Goal: Information Seeking & Learning: Learn about a topic

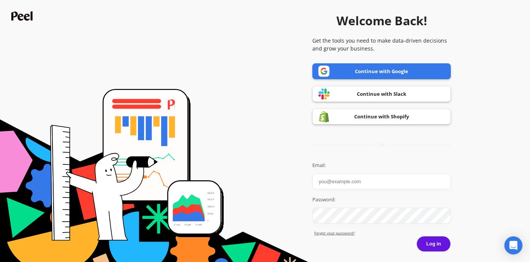
click at [379, 73] on link "Continue with Google" at bounding box center [381, 71] width 138 height 16
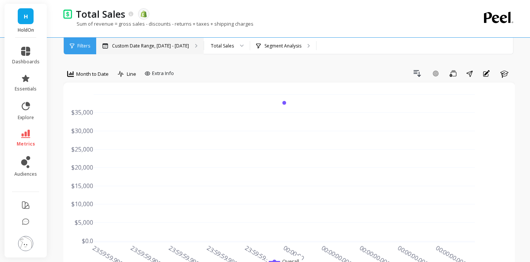
click at [166, 48] on p "Custom Date Range, Jan 15 - Jan 21" at bounding box center [150, 46] width 77 height 6
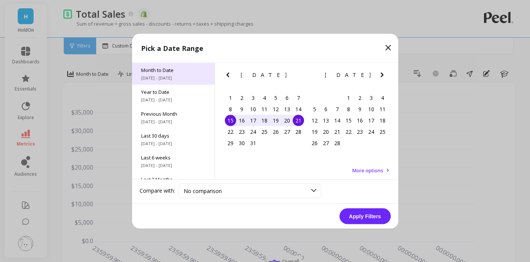
click at [172, 75] on span "[DATE] - [DATE]" at bounding box center [173, 78] width 65 height 6
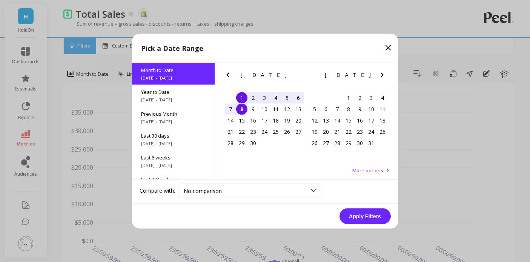
click at [228, 74] on icon "Previous Month" at bounding box center [227, 74] width 9 height 9
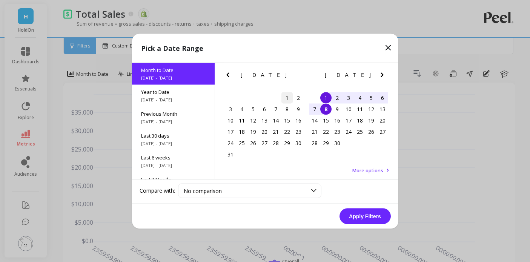
click at [287, 93] on div "1" at bounding box center [287, 97] width 11 height 11
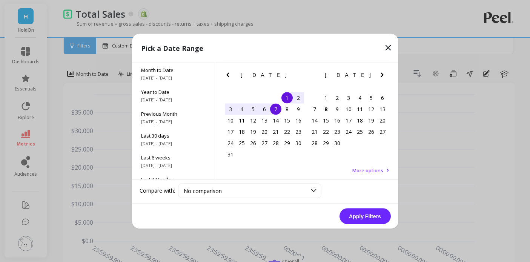
click at [276, 109] on div "7" at bounding box center [275, 108] width 11 height 11
click at [365, 216] on button "Apply Filters" at bounding box center [365, 216] width 51 height 16
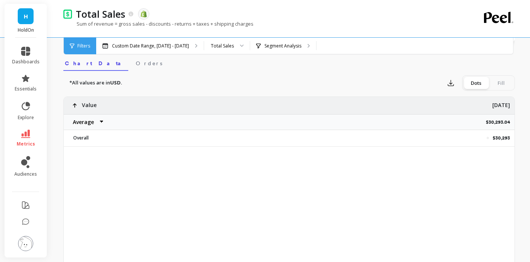
scroll to position [239, 0]
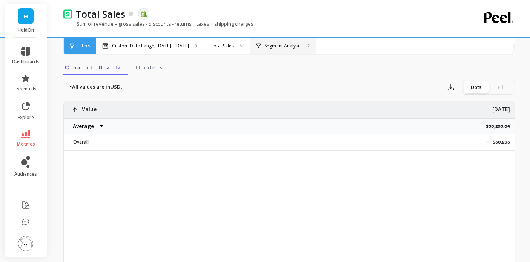
click at [281, 45] on p "Segment Analysis" at bounding box center [283, 46] width 37 height 6
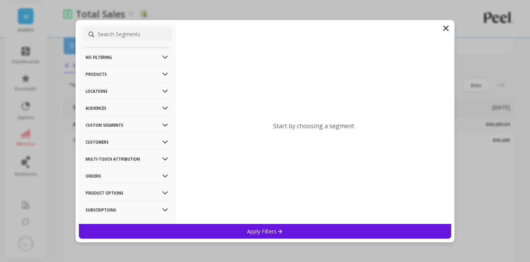
scroll to position [240, 0]
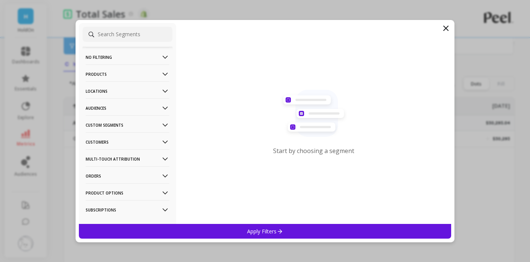
click at [120, 30] on input at bounding box center [128, 34] width 90 height 15
type input "a"
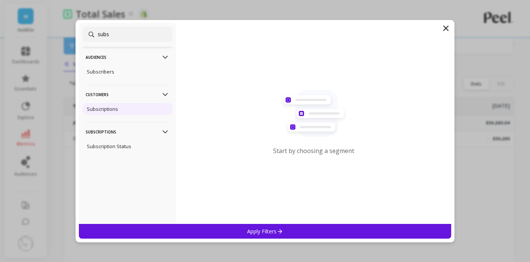
type input "subs"
click at [122, 114] on div "Subscriptions" at bounding box center [128, 109] width 90 height 12
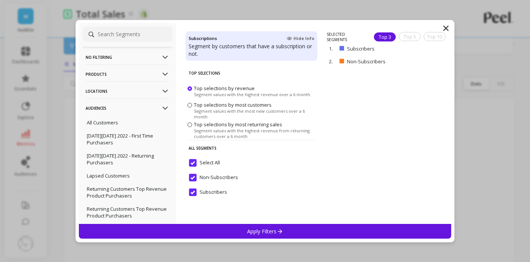
click at [256, 222] on div "Top Selections Top selections by revenue Segment values with the highest revenu…" at bounding box center [252, 144] width 132 height 159
click at [254, 240] on div "No filtering Overall Products Product Collections Product Tags Product Types Pr…" at bounding box center [265, 131] width 380 height 223
click at [249, 233] on p "Apply Filters" at bounding box center [265, 231] width 36 height 7
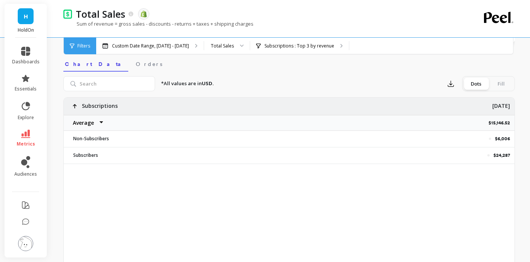
click at [84, 122] on select "Average Sum [PERSON_NAME]" at bounding box center [86, 122] width 45 height 15
select select "sum"
click at [496, 125] on p "$30,293.04" at bounding box center [500, 123] width 29 height 6
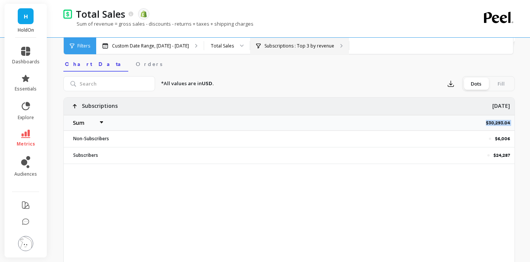
copy p "$30,293.04"
click at [501, 142] on div "$6,006" at bounding box center [326, 139] width 375 height 16
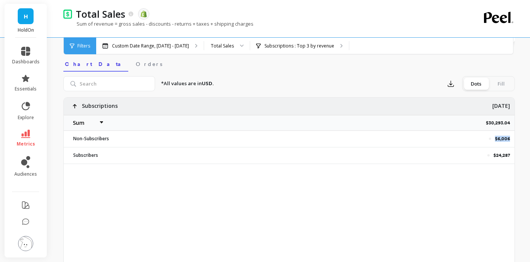
copy p "$6,006"
click at [503, 157] on p "$24,287" at bounding box center [502, 155] width 17 height 6
copy div "$24,287"
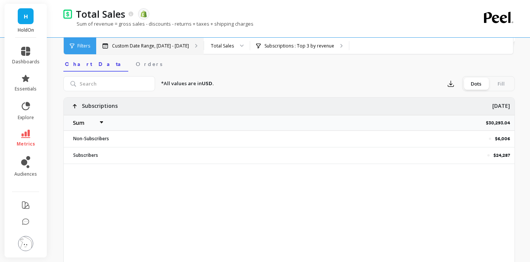
click at [160, 41] on div "Custom Date Range, Aug 1 - Aug 7" at bounding box center [150, 46] width 108 height 17
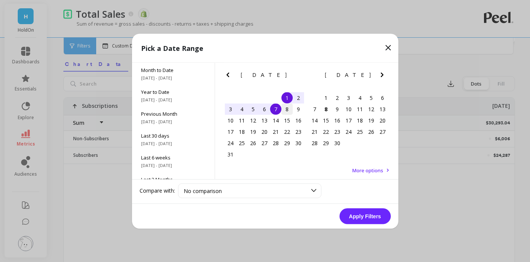
click at [285, 107] on div "8" at bounding box center [287, 108] width 11 height 11
click at [278, 118] on div "14" at bounding box center [275, 120] width 11 height 11
click at [356, 217] on button "Apply Filters" at bounding box center [365, 216] width 51 height 16
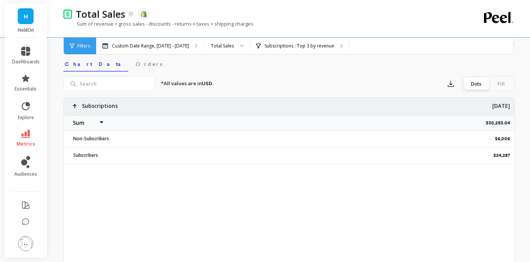
select select "sum"
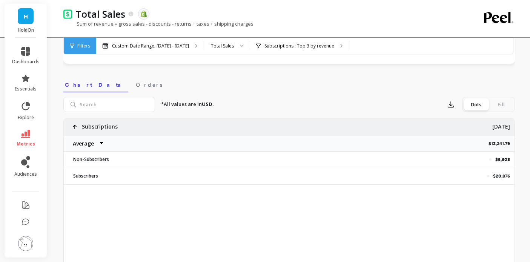
scroll to position [219, 0]
click at [79, 145] on select "Average Sum Max Min" at bounding box center [86, 144] width 45 height 15
select select "sum"
click at [498, 145] on p "$26,483.57" at bounding box center [501, 144] width 28 height 6
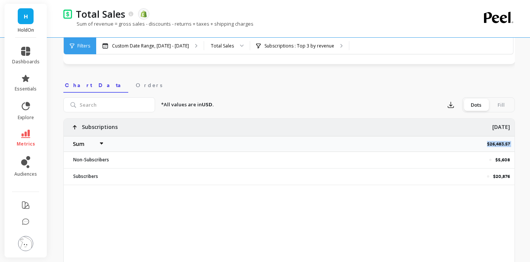
click at [498, 145] on p "$26,483.57" at bounding box center [501, 144] width 28 height 6
copy p "$26,483.57"
click at [502, 162] on p "$5,608" at bounding box center [502, 160] width 15 height 6
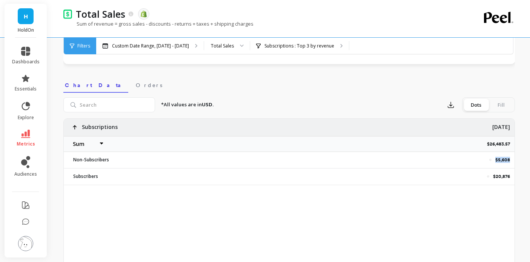
copy p "$5,608"
click at [507, 176] on p "$20,876" at bounding box center [501, 177] width 17 height 6
copy div "$20,876"
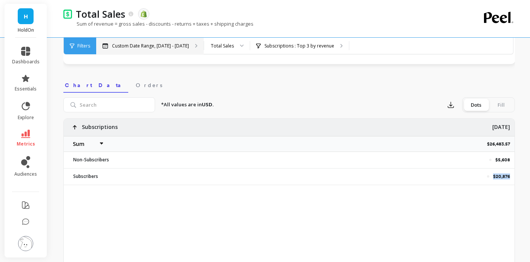
click at [156, 46] on p "Custom Date Range, Aug 8 - Aug 14" at bounding box center [150, 46] width 77 height 6
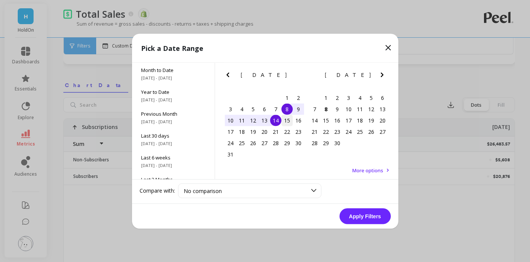
click at [290, 120] on div "15" at bounding box center [287, 120] width 11 height 11
click at [279, 131] on div "21" at bounding box center [275, 131] width 11 height 11
click at [359, 220] on button "Apply Filters" at bounding box center [365, 216] width 51 height 16
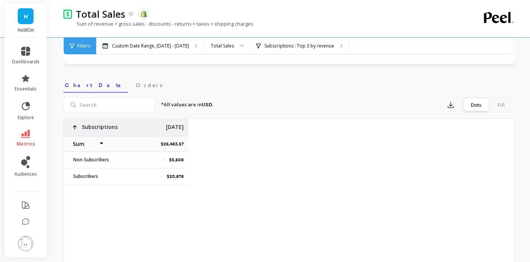
select select "sum"
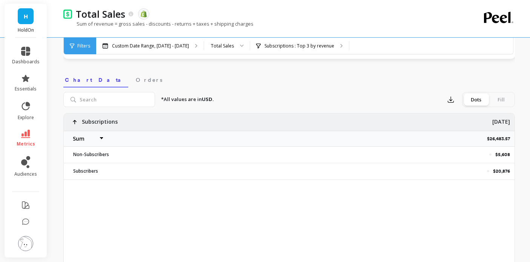
scroll to position [225, 0]
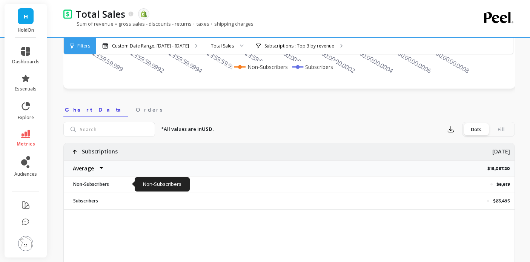
click at [86, 170] on select "Average Sum [PERSON_NAME]" at bounding box center [86, 168] width 45 height 15
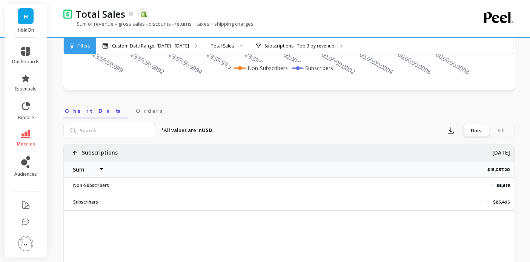
select select "sum"
click at [502, 172] on p "$30,114.39" at bounding box center [501, 170] width 26 height 6
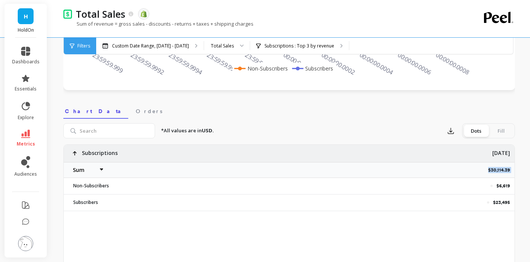
copy p "$30,114.39"
click at [504, 184] on p "$6,619" at bounding box center [504, 186] width 14 height 6
copy p "$6,619"
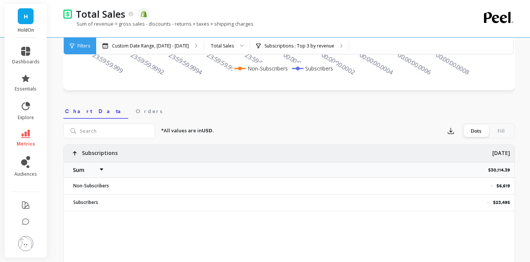
click at [498, 202] on p "$23,495" at bounding box center [501, 203] width 17 height 6
copy div "$23,495"
click at [172, 40] on div "Custom Date Range, Aug 15 - Aug 21" at bounding box center [150, 46] width 108 height 17
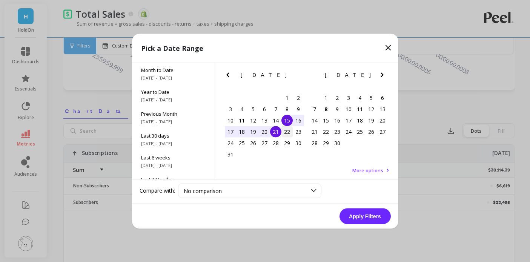
click at [288, 132] on div "22" at bounding box center [287, 131] width 11 height 11
click at [278, 143] on div "28" at bounding box center [275, 142] width 11 height 11
click at [371, 218] on button "Apply Filters" at bounding box center [365, 216] width 51 height 16
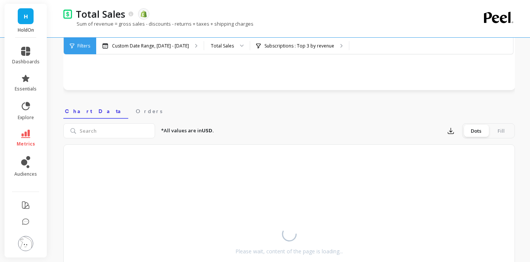
select select "sum"
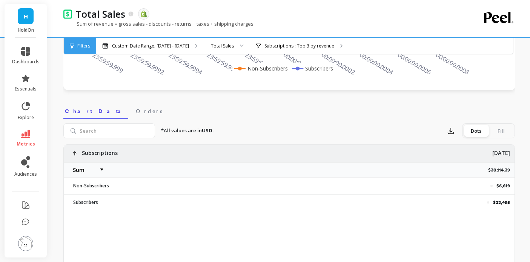
scroll to position [192, 0]
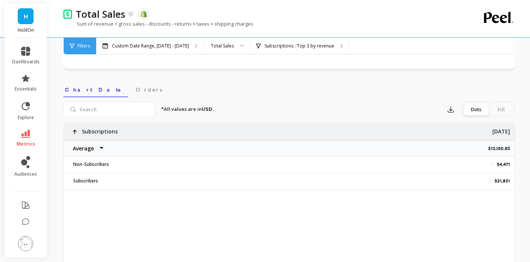
scroll to position [214, 0]
click at [77, 151] on select "Average Sum [PERSON_NAME]" at bounding box center [86, 149] width 45 height 15
select select "sum"
click at [497, 149] on p "$26,301.85" at bounding box center [501, 150] width 28 height 6
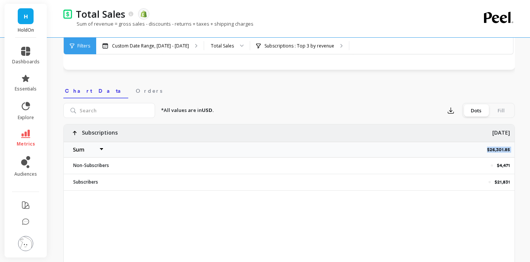
click at [497, 149] on p "$26,301.85" at bounding box center [501, 150] width 28 height 6
copy p "$26,301.85"
click at [500, 166] on p "$4,471" at bounding box center [503, 166] width 13 height 6
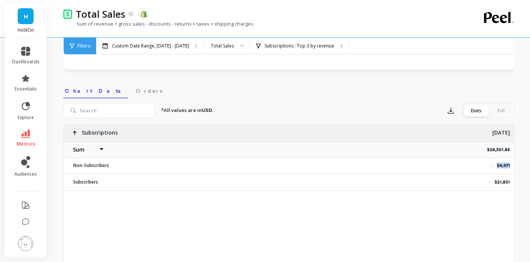
copy p "$4,471"
click at [499, 182] on p "$21,831" at bounding box center [502, 182] width 15 height 6
copy div "$21,831"
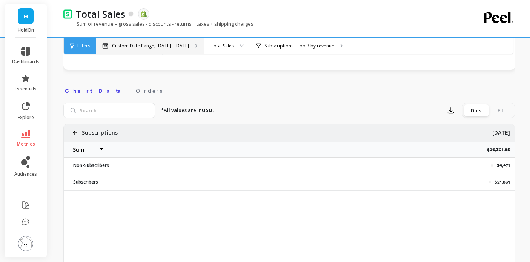
click at [174, 50] on div "Custom Date Range, Aug 22 - Aug 28" at bounding box center [150, 46] width 108 height 17
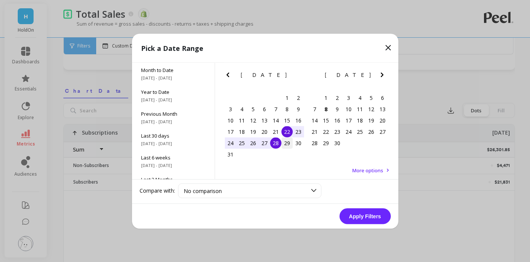
click at [288, 144] on div "29" at bounding box center [287, 142] width 11 height 11
click at [229, 155] on div "31" at bounding box center [230, 154] width 11 height 11
click at [377, 214] on button "Apply Filters" at bounding box center [365, 216] width 51 height 16
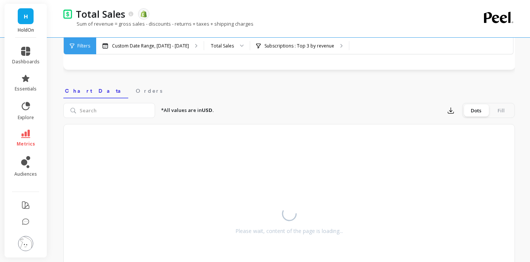
select select "sum"
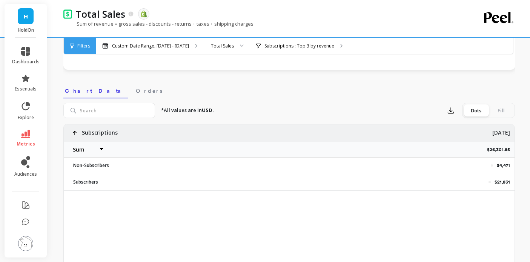
select select "sum"
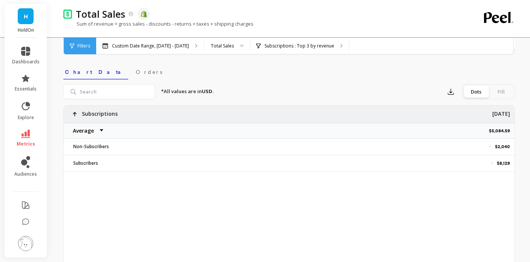
scroll to position [232, 0]
click at [84, 134] on select "Average Sum [PERSON_NAME]" at bounding box center [86, 131] width 45 height 15
select select "max"
click at [75, 132] on select "Average Sum [PERSON_NAME]" at bounding box center [86, 131] width 45 height 15
select select "sum"
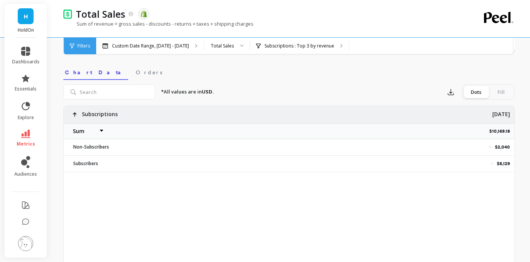
click at [491, 129] on p "$10,169.18" at bounding box center [501, 131] width 25 height 6
copy p "$10,169.18"
click at [506, 147] on p "$2,040" at bounding box center [502, 147] width 15 height 6
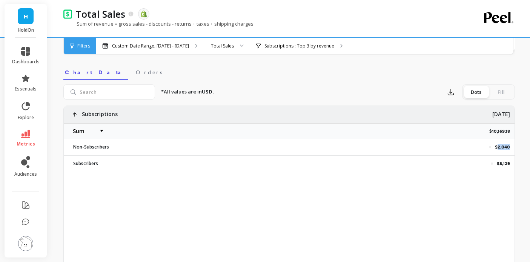
click at [506, 147] on p "$2,040" at bounding box center [502, 147] width 15 height 6
copy p "$2,040"
drag, startPoint x: 510, startPoint y: 165, endPoint x: 506, endPoint y: 165, distance: 4.2
click at [510, 165] on div "$8,129" at bounding box center [326, 164] width 375 height 16
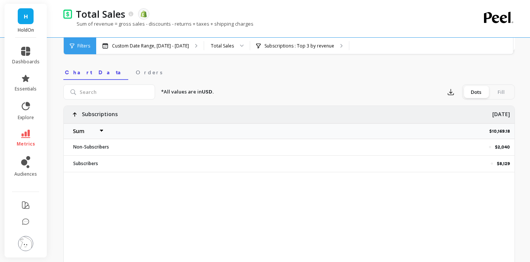
click at [503, 164] on p "$8,129" at bounding box center [503, 164] width 13 height 6
copy div "$8,129"
click at [148, 50] on div "Custom Date Range, [DATE] - [DATE]" at bounding box center [150, 46] width 108 height 17
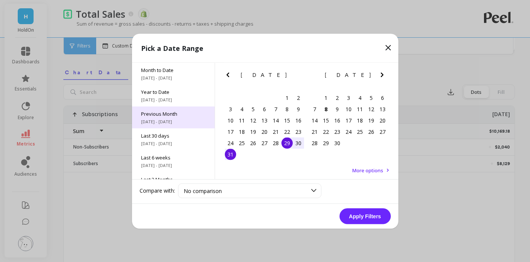
click at [177, 115] on span "Previous Month" at bounding box center [173, 113] width 65 height 7
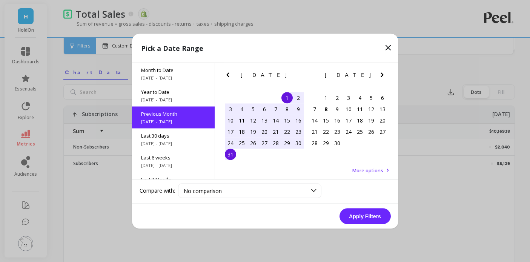
click at [354, 214] on button "Apply Filters" at bounding box center [365, 216] width 51 height 16
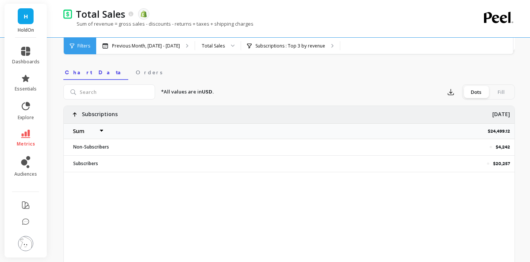
select select "sum"
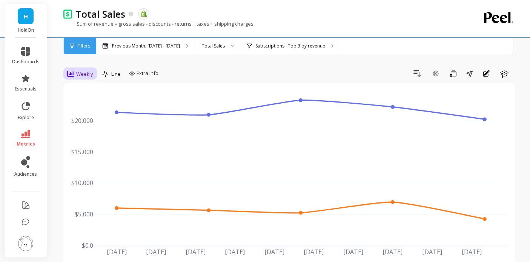
click at [75, 75] on div "Weekly" at bounding box center [80, 73] width 26 height 9
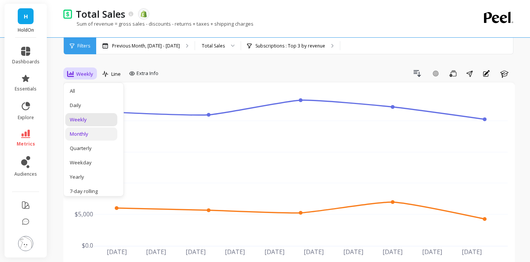
click at [81, 137] on div "Monthly" at bounding box center [91, 134] width 43 height 7
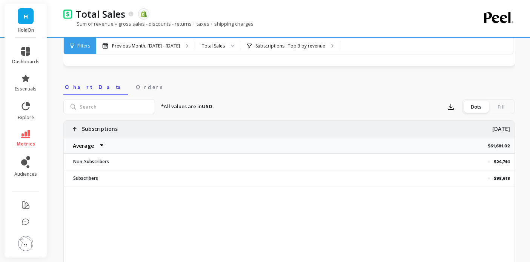
scroll to position [224, 0]
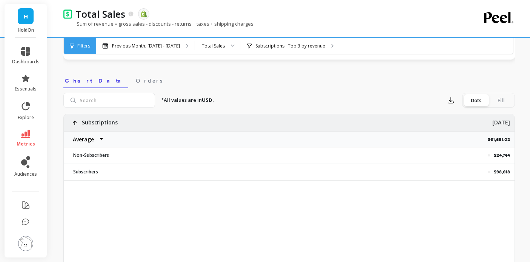
click at [81, 144] on select "Average Sum [PERSON_NAME]" at bounding box center [86, 139] width 45 height 15
select select "sum"
click at [499, 142] on p "$123,362.03" at bounding box center [500, 140] width 30 height 6
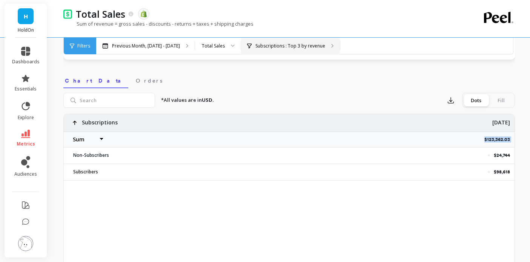
copy p "$123,362.03"
click at [502, 156] on p "$24,744" at bounding box center [502, 155] width 16 height 6
copy p "$24,744"
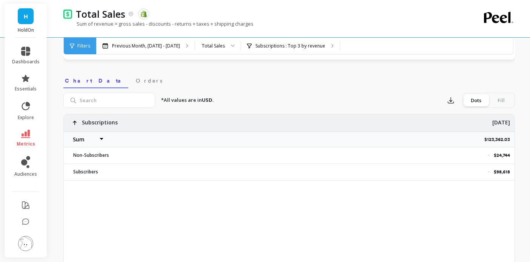
click at [497, 171] on p "$98,618" at bounding box center [502, 172] width 16 height 6
copy div "$98,618"
click at [27, 136] on icon at bounding box center [25, 134] width 9 height 8
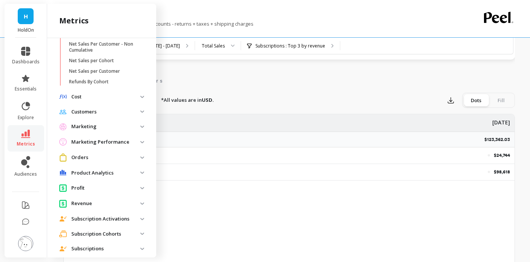
scroll to position [264, 0]
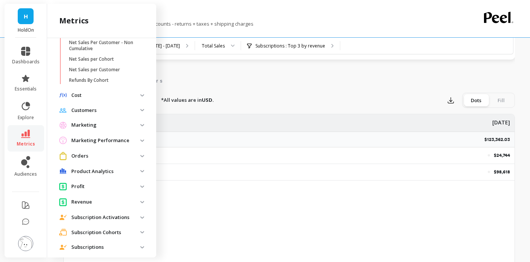
click at [83, 185] on p "Profit" at bounding box center [105, 187] width 69 height 8
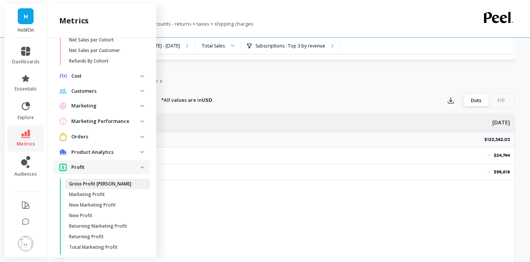
scroll to position [282, 0]
click at [77, 134] on p "Orders" at bounding box center [105, 138] width 69 height 8
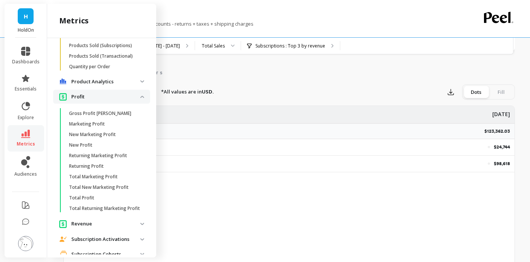
scroll to position [651, 0]
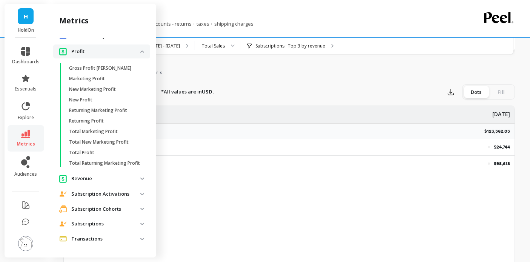
click at [69, 175] on div "Revenue" at bounding box center [99, 179] width 81 height 8
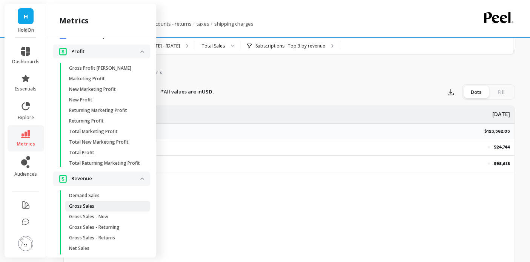
click at [90, 208] on p "Gross Sales" at bounding box center [81, 206] width 25 height 6
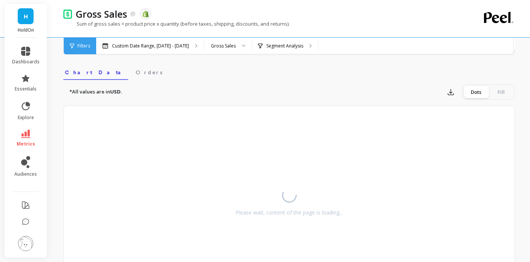
select select "sum"
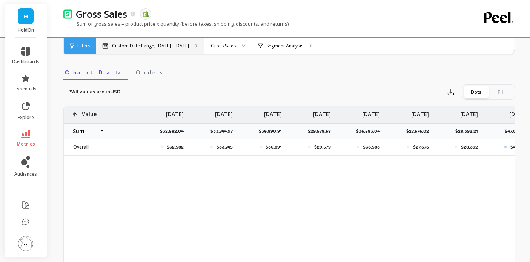
select select "sum"
click at [165, 49] on div "Custom Date Range, [DATE] - [DATE]" at bounding box center [150, 46] width 108 height 17
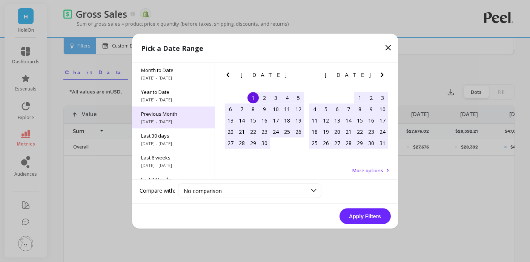
select select "sum"
click at [175, 112] on span "Previous Month" at bounding box center [173, 113] width 65 height 7
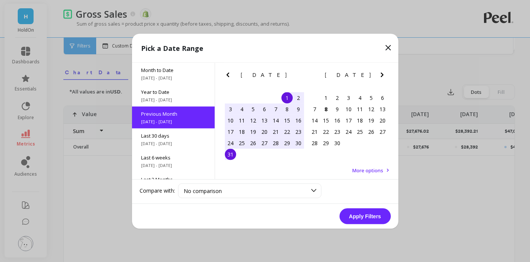
click at [365, 221] on button "Apply Filters" at bounding box center [365, 216] width 51 height 16
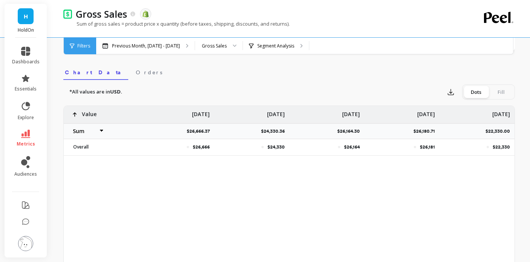
select select "sum"
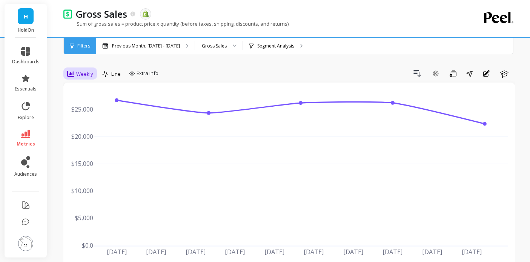
drag, startPoint x: 68, startPoint y: 85, endPoint x: 70, endPoint y: 75, distance: 10.2
click at [68, 85] on div "Jul 28 2025 Jul 31 Aug 3 Aug 6 Aug 9 Aug 12 Aug 15 Aug 18 Aug 21 Aug 24 $0.0 $5…" at bounding box center [289, 183] width 452 height 201
click at [70, 73] on icon at bounding box center [70, 74] width 7 height 6
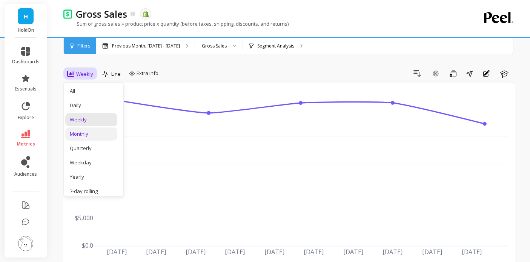
click at [80, 132] on div "Monthly" at bounding box center [91, 134] width 43 height 7
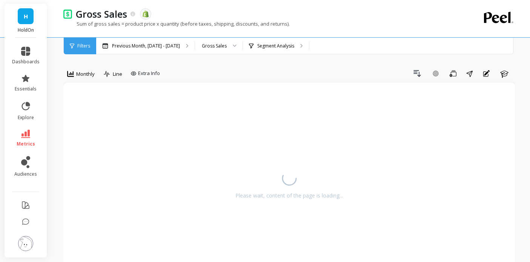
select select "sum"
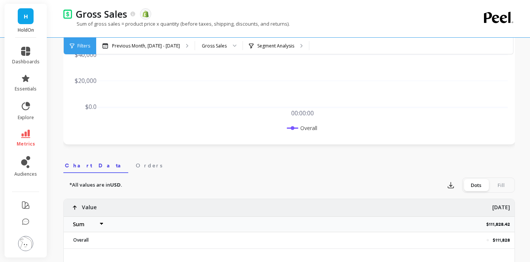
scroll to position [155, 0]
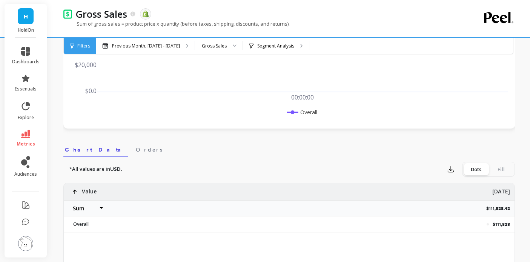
click at [84, 208] on select "Average Sum [PERSON_NAME]" at bounding box center [86, 208] width 45 height 15
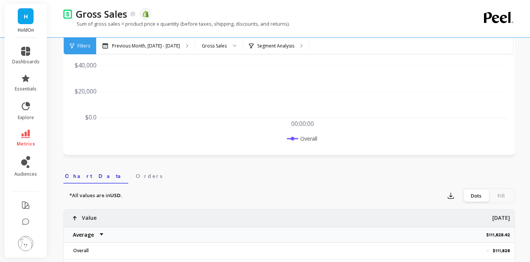
scroll to position [128, 0]
click at [87, 239] on select "Average Sum [PERSON_NAME]" at bounding box center [86, 235] width 45 height 15
select select "sum"
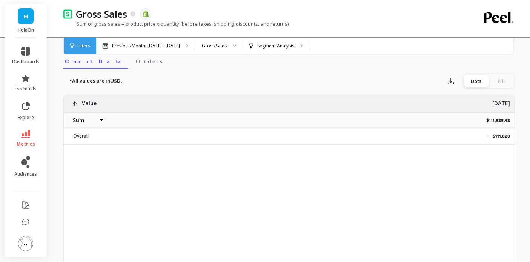
scroll to position [245, 0]
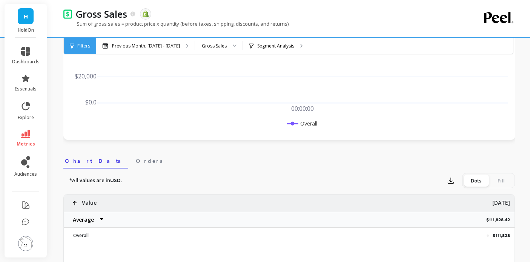
scroll to position [143, 0]
click at [23, 135] on icon at bounding box center [25, 134] width 9 height 8
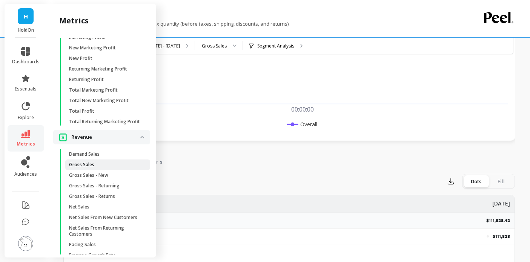
scroll to position [704, 0]
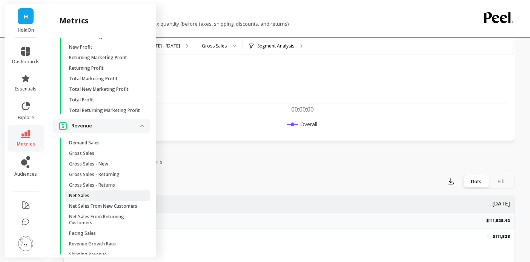
drag, startPoint x: 80, startPoint y: 192, endPoint x: 91, endPoint y: 191, distance: 10.7
click at [80, 192] on link "Net Sales" at bounding box center [107, 196] width 85 height 11
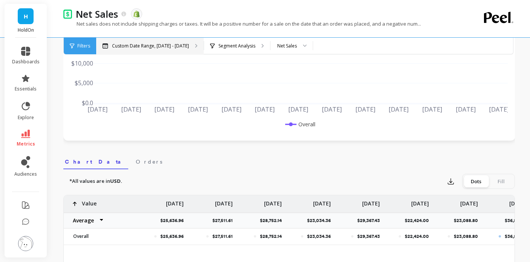
click at [155, 43] on p "Custom Date Range, [DATE] - [DATE]" at bounding box center [150, 46] width 77 height 6
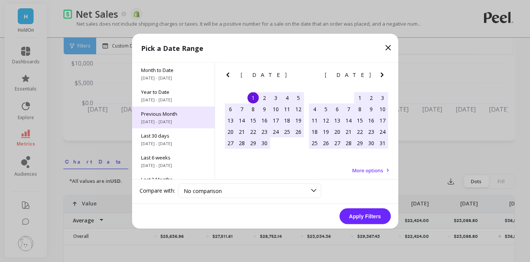
click at [171, 120] on span "[DATE] - [DATE]" at bounding box center [173, 121] width 65 height 6
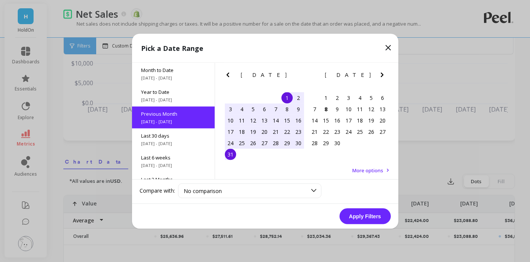
click at [366, 211] on button "Apply Filters" at bounding box center [365, 216] width 51 height 16
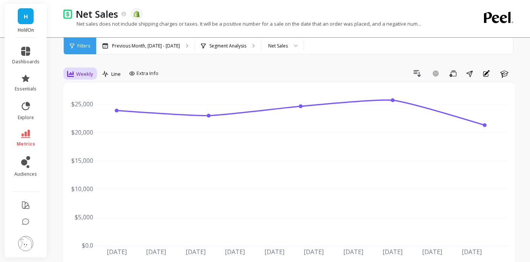
click at [89, 75] on span "Weekly" at bounding box center [84, 74] width 17 height 7
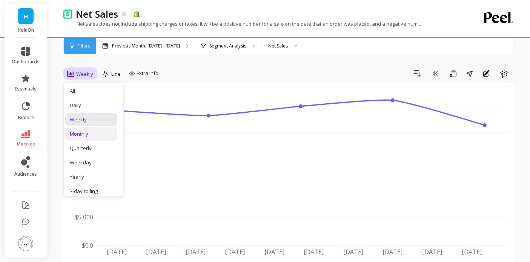
click at [85, 134] on div "Monthly" at bounding box center [91, 134] width 43 height 7
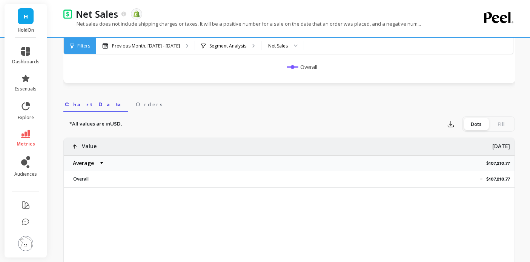
scroll to position [209, 0]
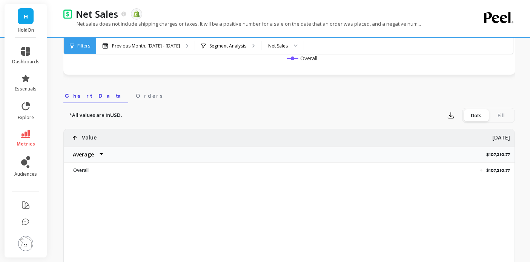
click at [89, 155] on select "Average Sum [PERSON_NAME]" at bounding box center [86, 154] width 45 height 15
select select "sum"
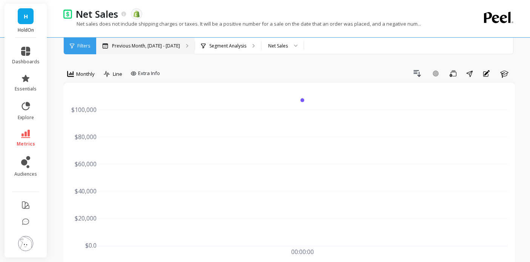
click at [159, 44] on p "Previous Month, [DATE] - [DATE]" at bounding box center [146, 46] width 68 height 6
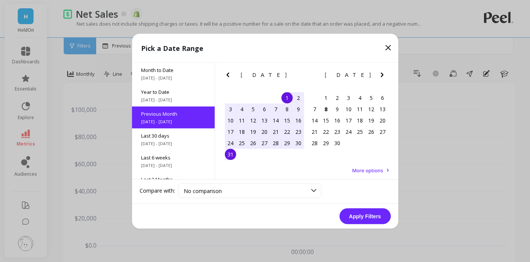
click at [287, 99] on div "1" at bounding box center [287, 97] width 11 height 11
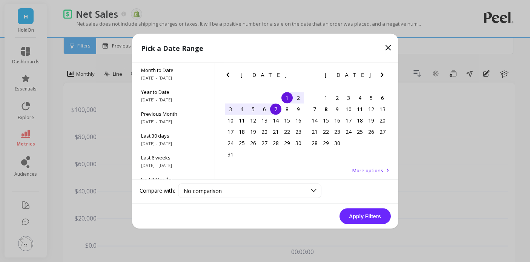
click at [274, 109] on div "7" at bounding box center [275, 108] width 11 height 11
click at [366, 215] on button "Apply Filters" at bounding box center [365, 216] width 51 height 16
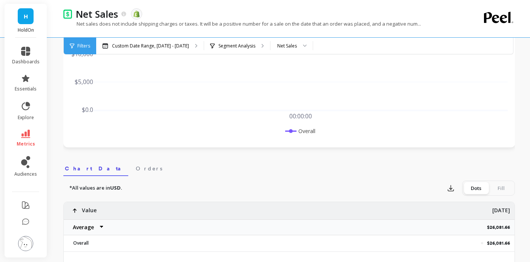
scroll to position [151, 0]
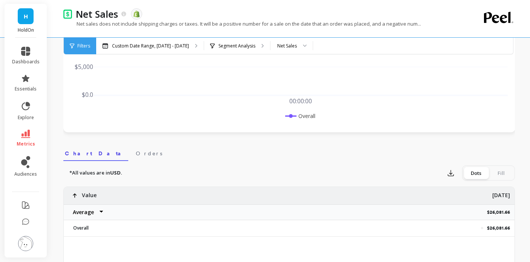
click at [76, 209] on select "Average Sum [PERSON_NAME]" at bounding box center [86, 212] width 45 height 15
select select "sum"
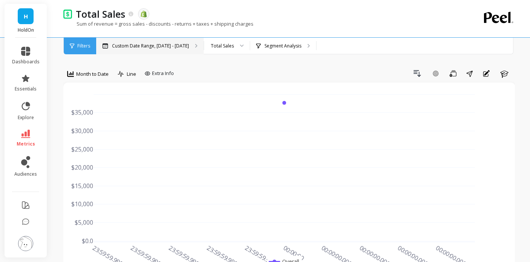
click at [152, 45] on p "Custom Date Range, [DATE] - [DATE]" at bounding box center [150, 46] width 77 height 6
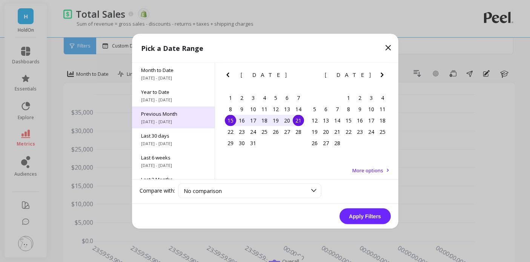
click at [182, 120] on span "[DATE] - [DATE]" at bounding box center [173, 121] width 65 height 6
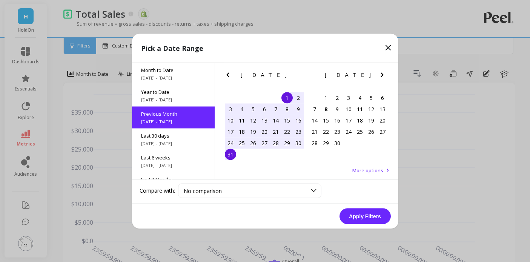
click at [354, 219] on button "Apply Filters" at bounding box center [365, 216] width 51 height 16
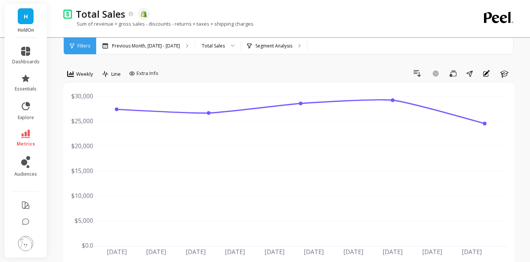
click at [78, 79] on div "Weekly" at bounding box center [80, 74] width 31 height 13
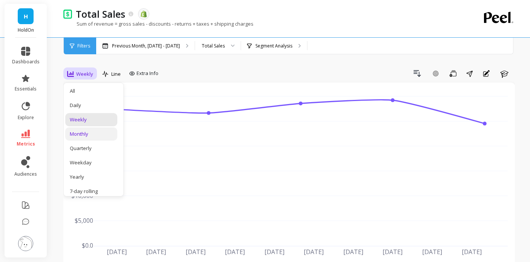
click at [84, 132] on div "Monthly" at bounding box center [91, 134] width 43 height 7
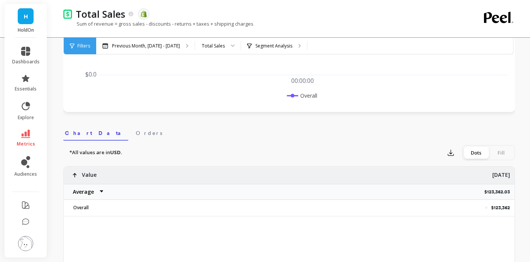
scroll to position [170, 0]
click at [80, 191] on select "Average Sum [PERSON_NAME]" at bounding box center [86, 193] width 45 height 15
select select "sum"
click at [30, 137] on icon at bounding box center [25, 134] width 9 height 8
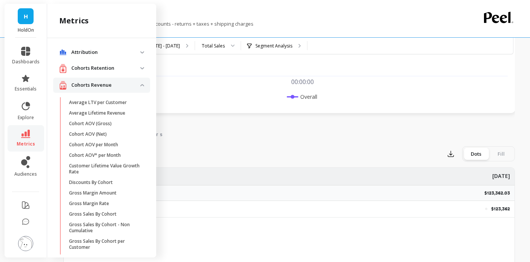
scroll to position [698, 0]
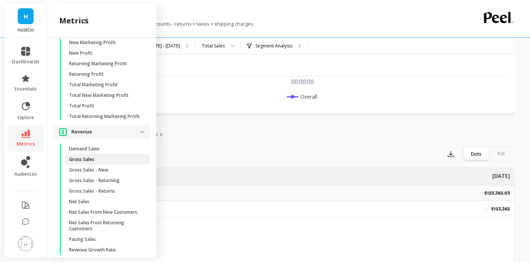
click at [98, 162] on span "Gross Sales" at bounding box center [105, 160] width 72 height 6
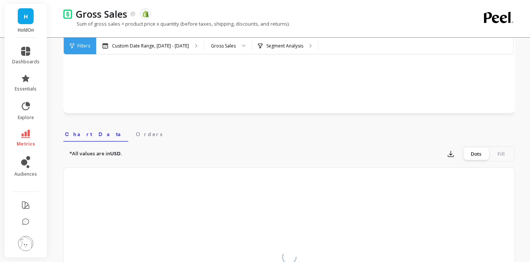
select select "sum"
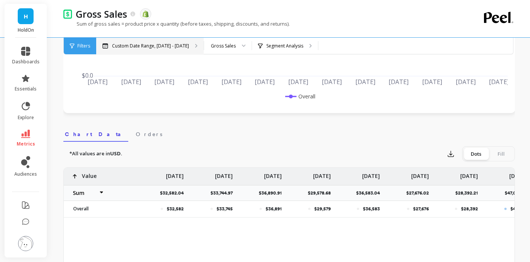
select select "sum"
click at [158, 40] on div "Custom Date Range, [DATE] - [DATE]" at bounding box center [150, 46] width 108 height 17
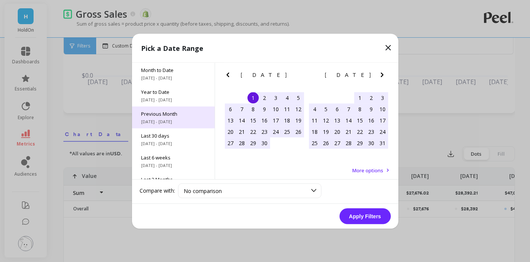
click at [169, 112] on span "Previous Month" at bounding box center [173, 113] width 65 height 7
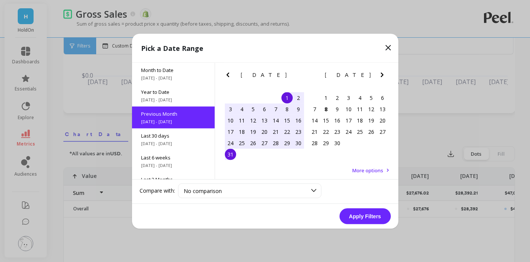
click at [368, 221] on button "Apply Filters" at bounding box center [365, 216] width 51 height 16
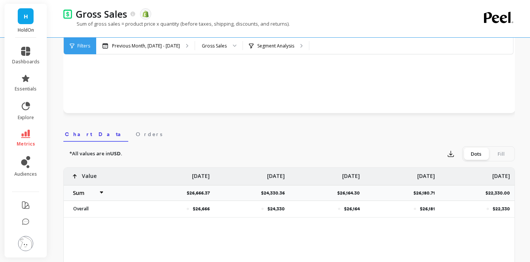
select select "sum"
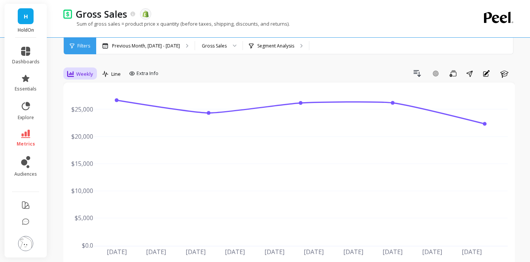
click at [80, 71] on span "Weekly" at bounding box center [84, 74] width 17 height 7
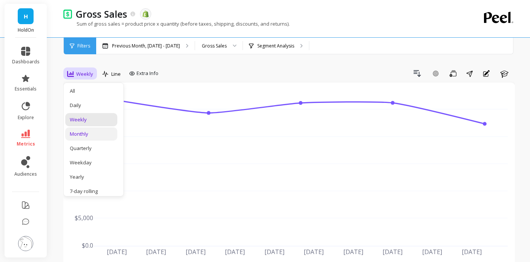
click at [82, 129] on div "Monthly" at bounding box center [91, 134] width 52 height 13
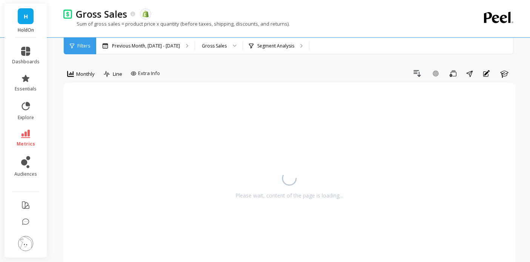
select select "sum"
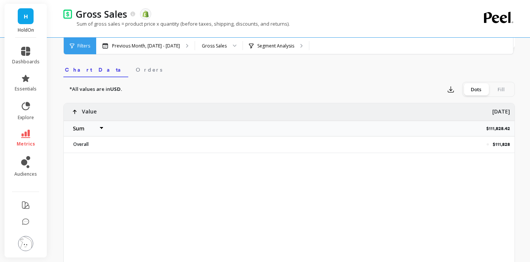
scroll to position [229, 0]
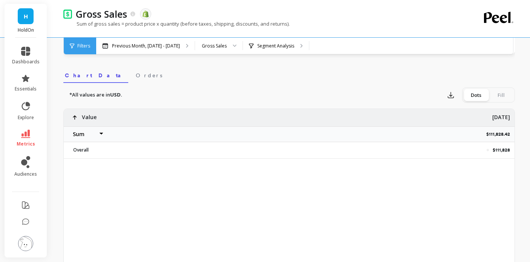
click at [75, 137] on select "Average Sum [PERSON_NAME]" at bounding box center [86, 134] width 45 height 15
click at [506, 133] on p "$111,828.42" at bounding box center [500, 134] width 28 height 6
copy p "$111,828.42"
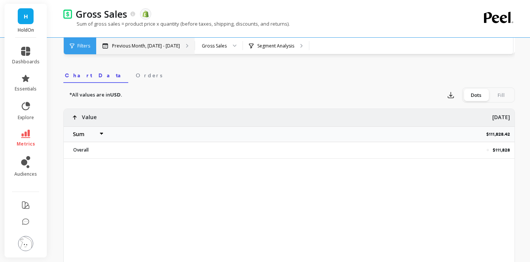
click at [141, 50] on div "Previous Month, [DATE] - [DATE]" at bounding box center [145, 46] width 98 height 17
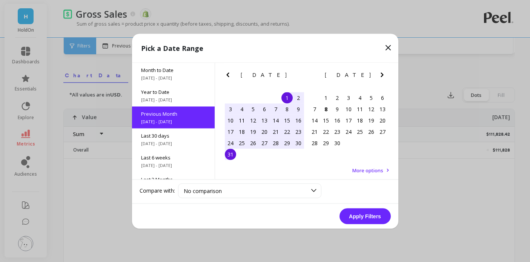
click at [285, 97] on div "1" at bounding box center [287, 97] width 11 height 11
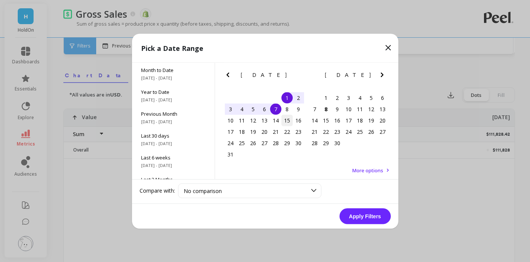
drag, startPoint x: 273, startPoint y: 107, endPoint x: 286, endPoint y: 121, distance: 19.0
click at [274, 107] on div "7" at bounding box center [275, 108] width 11 height 11
click at [371, 218] on button "Apply Filters" at bounding box center [365, 216] width 51 height 16
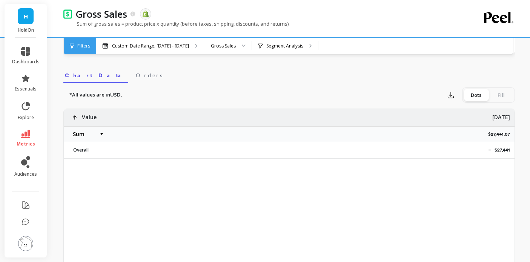
select select "sum"
click at [498, 137] on p "$27,441.07" at bounding box center [501, 134] width 26 height 6
copy p "$27,441.07"
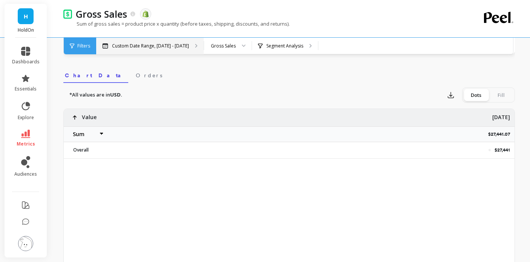
click at [151, 48] on p "Custom Date Range, [DATE] - [DATE]" at bounding box center [150, 46] width 77 height 6
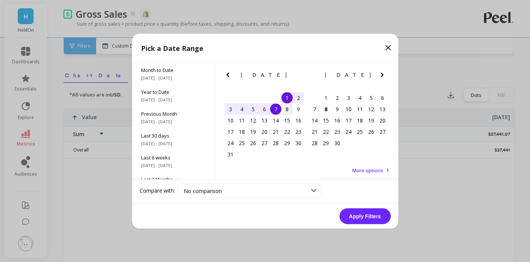
click at [283, 110] on div "8" at bounding box center [287, 108] width 11 height 11
click at [275, 122] on div "14" at bounding box center [275, 120] width 11 height 11
click at [369, 221] on button "Apply Filters" at bounding box center [365, 216] width 51 height 16
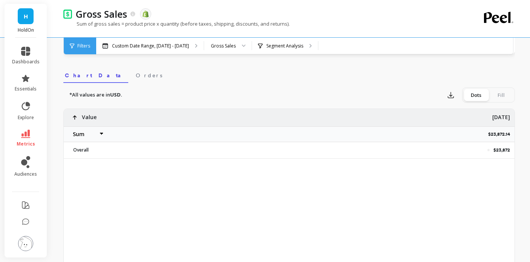
select select "sum"
click at [497, 134] on p "$23,872.14" at bounding box center [501, 134] width 26 height 6
copy p "$23,872.14"
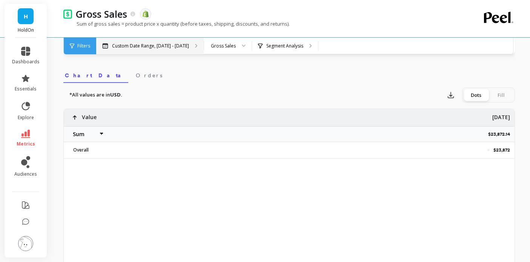
click at [143, 40] on div "Custom Date Range, [DATE] - [DATE]" at bounding box center [150, 46] width 108 height 17
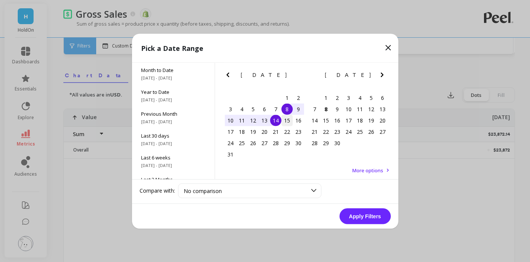
click at [289, 123] on div "15" at bounding box center [287, 120] width 11 height 11
drag, startPoint x: 276, startPoint y: 132, endPoint x: 295, endPoint y: 150, distance: 26.2
click at [276, 132] on div "21" at bounding box center [275, 131] width 11 height 11
click at [361, 215] on button "Apply Filters" at bounding box center [365, 216] width 51 height 16
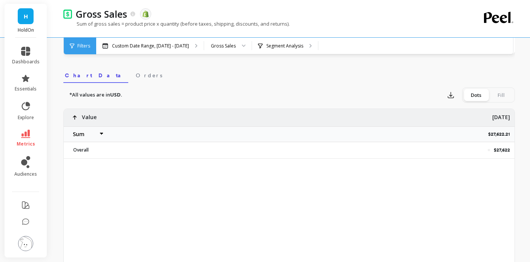
select select "sum"
click at [500, 135] on p "$27,622.21" at bounding box center [501, 134] width 26 height 6
copy p "$27,622.21"
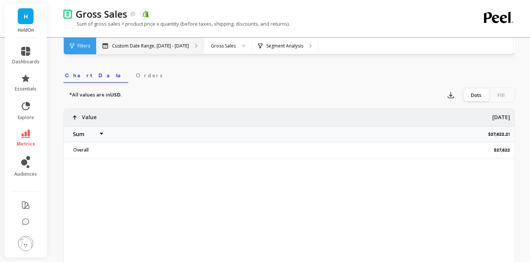
click at [156, 47] on p "Custom Date Range, [DATE] - [DATE]" at bounding box center [150, 46] width 77 height 6
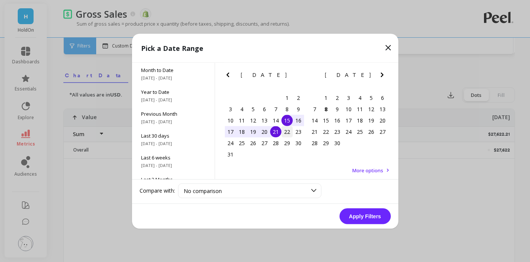
click at [288, 133] on div "22" at bounding box center [287, 131] width 11 height 11
click at [273, 144] on div "28" at bounding box center [275, 142] width 11 height 11
click at [373, 218] on button "Apply Filters" at bounding box center [365, 216] width 51 height 16
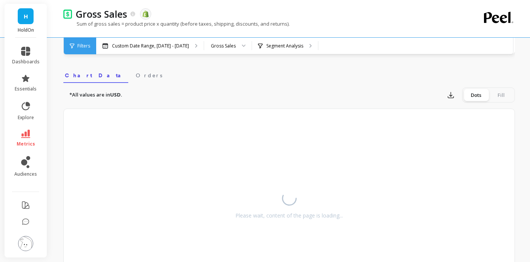
select select "sum"
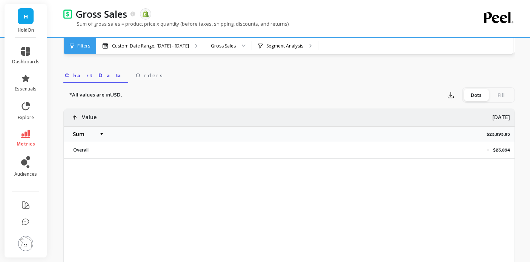
click at [499, 134] on p "$23,893.83" at bounding box center [501, 134] width 28 height 6
copy p "$23,893.83"
click at [171, 46] on p "Custom Date Range, [DATE] - [DATE]" at bounding box center [150, 46] width 77 height 6
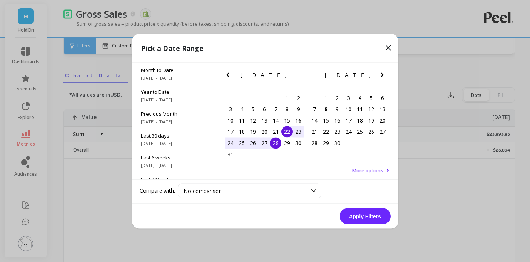
drag, startPoint x: 287, startPoint y: 143, endPoint x: 249, endPoint y: 154, distance: 39.5
click at [287, 143] on div "29" at bounding box center [287, 142] width 11 height 11
click at [233, 155] on div "31" at bounding box center [230, 154] width 11 height 11
click at [374, 222] on button "Apply Filters" at bounding box center [365, 216] width 51 height 16
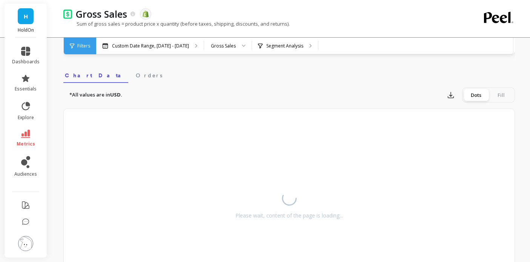
select select "sum"
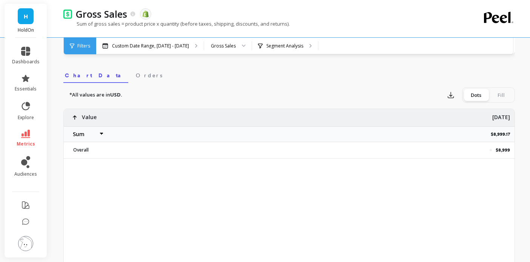
select select "sum"
click at [497, 134] on div "$8,999.17" at bounding box center [326, 134] width 375 height 16
click at [496, 132] on p "$8,999.17" at bounding box center [503, 134] width 24 height 6
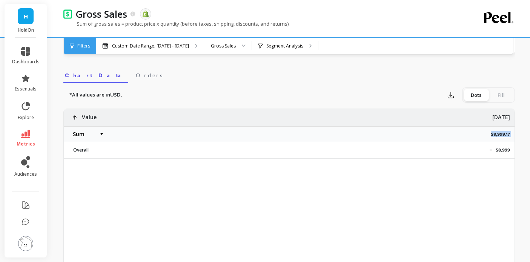
copy p "$8,999.17"
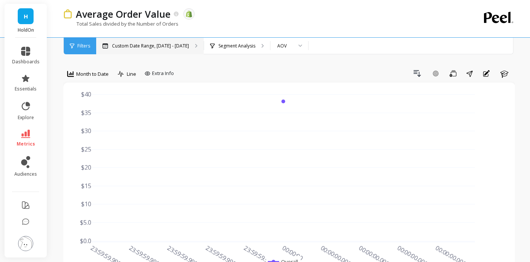
click at [133, 47] on p "Custom Date Range, [DATE] - [DATE]" at bounding box center [150, 46] width 77 height 6
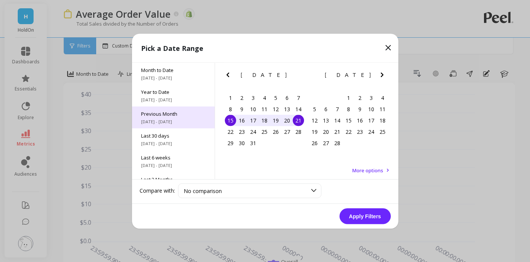
click at [168, 115] on span "Previous Month" at bounding box center [173, 113] width 65 height 7
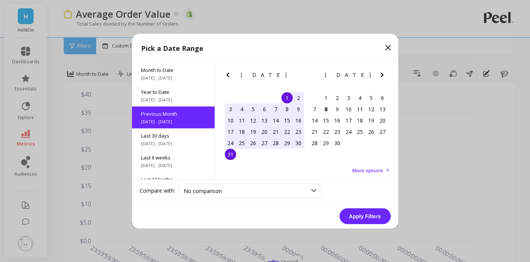
click at [368, 215] on button "Apply Filters" at bounding box center [365, 216] width 51 height 16
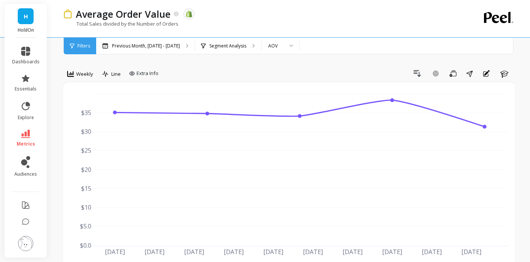
drag, startPoint x: 57, startPoint y: 69, endPoint x: 62, endPoint y: 71, distance: 4.7
click at [78, 74] on span "Weekly" at bounding box center [84, 74] width 17 height 7
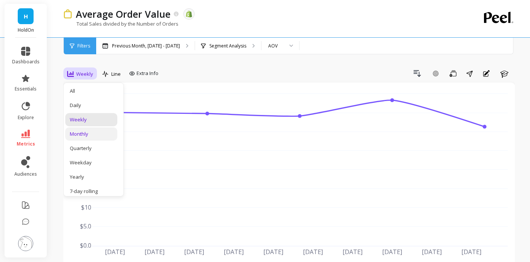
click at [89, 135] on div "Monthly" at bounding box center [91, 134] width 43 height 7
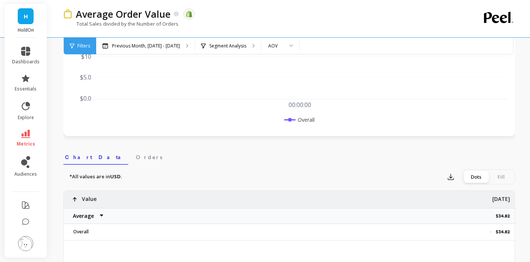
scroll to position [155, 0]
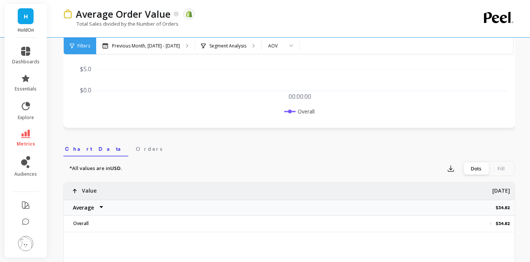
click at [80, 209] on select "Average Sum Max Min" at bounding box center [86, 207] width 45 height 15
click at [122, 43] on p "Previous Month, Aug 1 - Aug 31" at bounding box center [146, 46] width 68 height 6
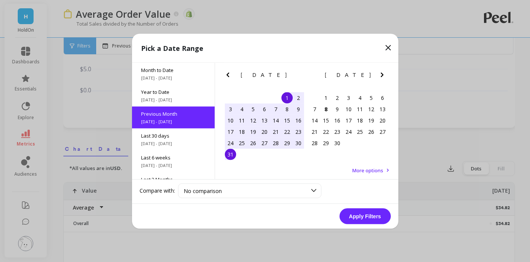
click at [286, 98] on div "1" at bounding box center [287, 97] width 11 height 11
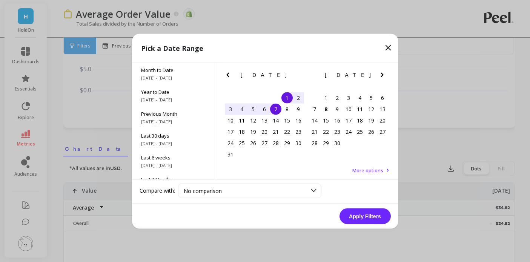
click at [278, 110] on div "7" at bounding box center [275, 108] width 11 height 11
click at [355, 222] on button "Apply Filters" at bounding box center [365, 216] width 51 height 16
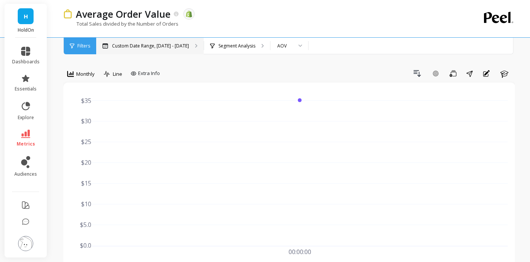
click at [128, 47] on p "Custom Date Range, Aug 1 - Aug 7" at bounding box center [150, 46] width 77 height 6
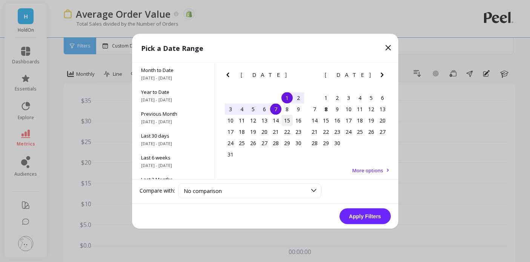
drag, startPoint x: 289, startPoint y: 111, endPoint x: 284, endPoint y: 119, distance: 9.5
click at [289, 111] on div "8" at bounding box center [287, 108] width 11 height 11
drag, startPoint x: 277, startPoint y: 123, endPoint x: 312, endPoint y: 165, distance: 54.1
click at [277, 123] on div "14" at bounding box center [275, 120] width 11 height 11
drag, startPoint x: 347, startPoint y: 200, endPoint x: 351, endPoint y: 205, distance: 6.7
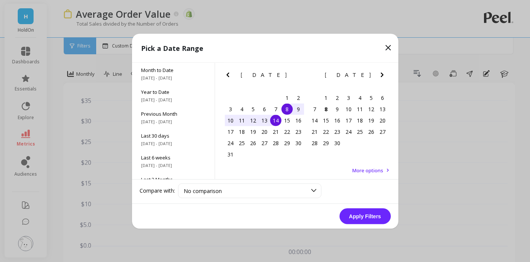
click at [348, 202] on div "Compare with: No comparison No comparison" at bounding box center [265, 192] width 266 height 24
click at [362, 216] on button "Apply Filters" at bounding box center [365, 216] width 51 height 16
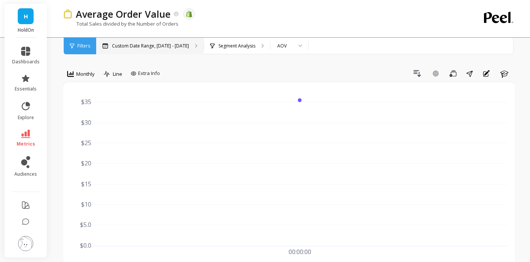
click at [151, 40] on div "Custom Date Range, Aug 8 - Aug 14" at bounding box center [150, 46] width 108 height 17
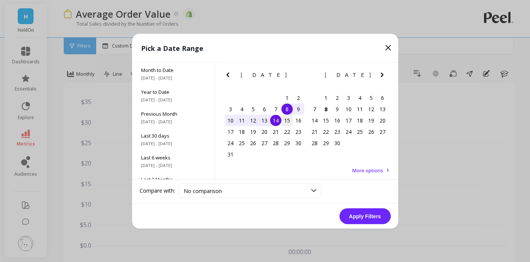
click at [288, 122] on div "15" at bounding box center [287, 120] width 11 height 11
click at [272, 132] on div "21" at bounding box center [275, 131] width 11 height 11
click at [366, 214] on button "Apply Filters" at bounding box center [365, 216] width 51 height 16
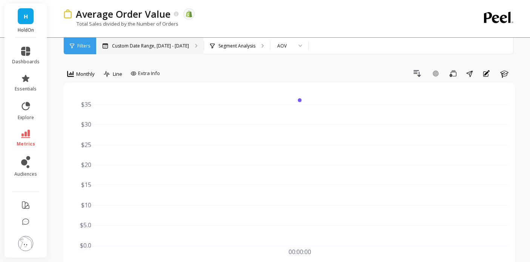
click at [153, 43] on p "Custom Date Range, Aug 15 - Aug 21" at bounding box center [150, 46] width 77 height 6
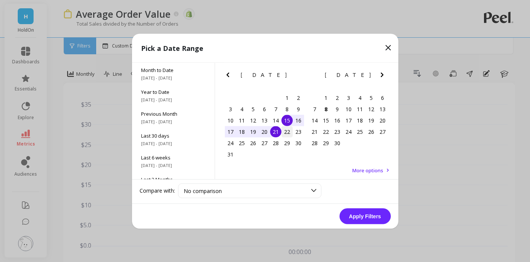
click at [287, 131] on div "22" at bounding box center [287, 131] width 11 height 11
click at [275, 146] on div "28" at bounding box center [275, 142] width 11 height 11
click at [354, 211] on button "Apply Filters" at bounding box center [365, 216] width 51 height 16
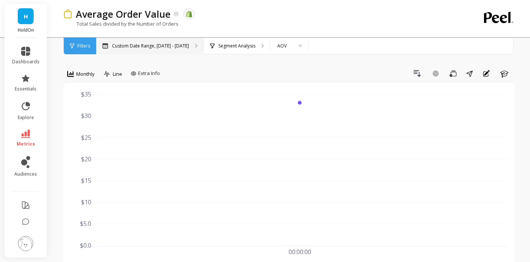
click at [166, 50] on div "Custom Date Range, Aug 22 - Aug 28" at bounding box center [150, 46] width 108 height 17
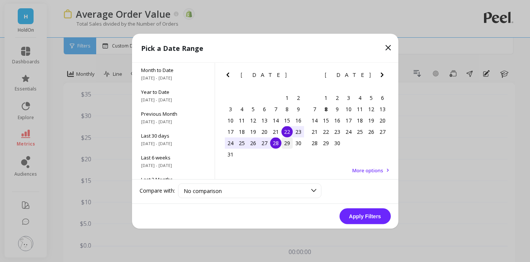
click at [286, 145] on div "29" at bounding box center [287, 142] width 11 height 11
click at [234, 153] on div "31" at bounding box center [230, 154] width 11 height 11
click at [374, 219] on button "Apply Filters" at bounding box center [365, 216] width 51 height 16
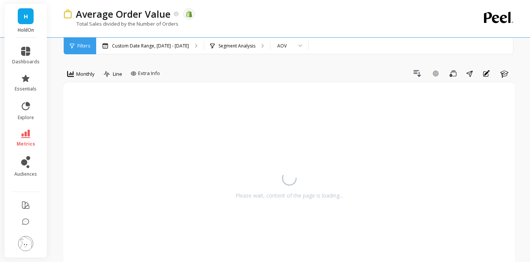
scroll to position [0, 0]
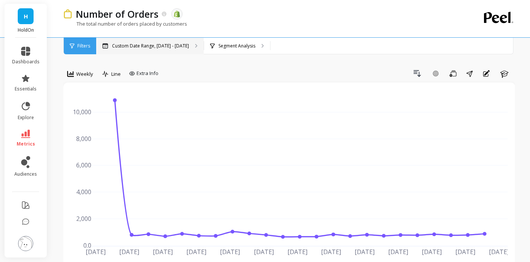
click at [163, 46] on p "Custom Date Range, Apr 1 - Sep 7" at bounding box center [150, 46] width 77 height 6
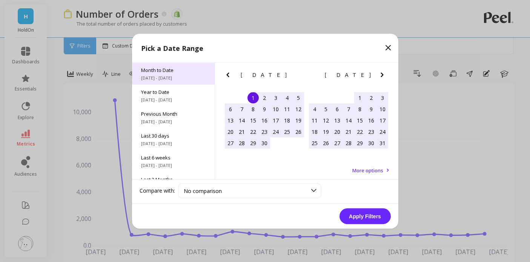
click at [170, 79] on span "[DATE] - [DATE]" at bounding box center [173, 78] width 65 height 6
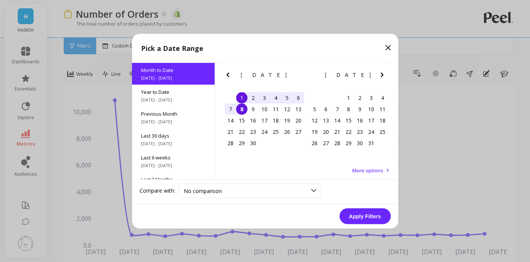
drag, startPoint x: 221, startPoint y: 69, endPoint x: 229, endPoint y: 72, distance: 8.5
click at [222, 69] on div "September 2025 September 2025 Su Mo Tu We Th Fr Sa 31 1 2 3 4 5 6 7 8 9 10 11 1…" at bounding box center [306, 108] width 183 height 91
click at [231, 73] on icon "Previous Month" at bounding box center [227, 74] width 9 height 9
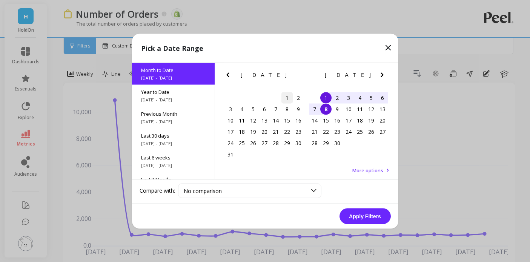
click at [286, 97] on div "1" at bounding box center [287, 97] width 11 height 11
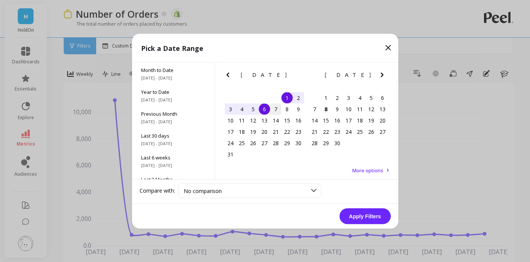
click at [269, 106] on div "6" at bounding box center [264, 108] width 11 height 11
click at [288, 97] on div "1" at bounding box center [287, 97] width 11 height 11
click at [274, 105] on div "7" at bounding box center [275, 108] width 11 height 11
click at [355, 214] on button "Apply Filters" at bounding box center [365, 216] width 51 height 16
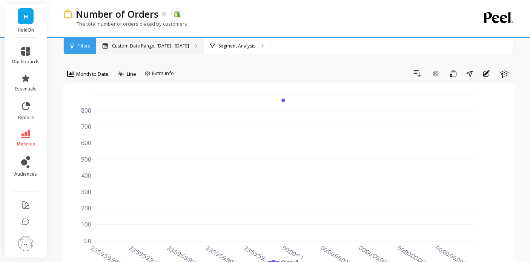
drag, startPoint x: 156, startPoint y: 57, endPoint x: 155, endPoint y: 49, distance: 7.6
click at [156, 47] on p "Custom Date Range, [DATE] - [DATE]" at bounding box center [150, 46] width 77 height 6
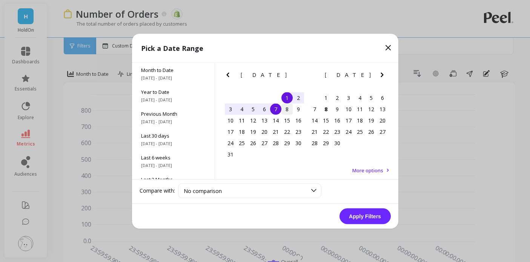
click at [283, 109] on div "8" at bounding box center [287, 108] width 11 height 11
click at [277, 117] on div "14" at bounding box center [275, 120] width 11 height 11
click at [374, 223] on button "Apply Filters" at bounding box center [365, 216] width 51 height 16
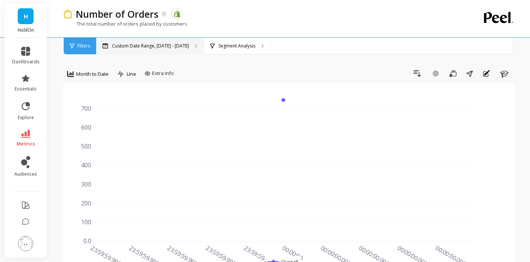
click at [160, 43] on p "Custom Date Range, [DATE] - [DATE]" at bounding box center [150, 46] width 77 height 6
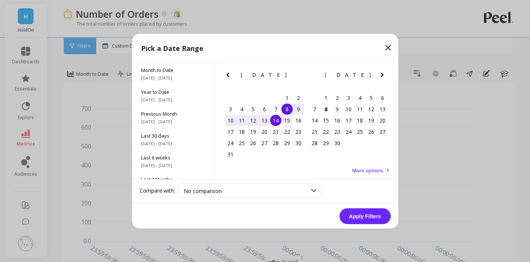
click at [286, 122] on div "15" at bounding box center [287, 120] width 11 height 11
drag, startPoint x: 277, startPoint y: 131, endPoint x: 323, endPoint y: 171, distance: 61.5
click at [277, 131] on div "21" at bounding box center [275, 131] width 11 height 11
click at [357, 210] on button "Apply Filters" at bounding box center [365, 216] width 51 height 16
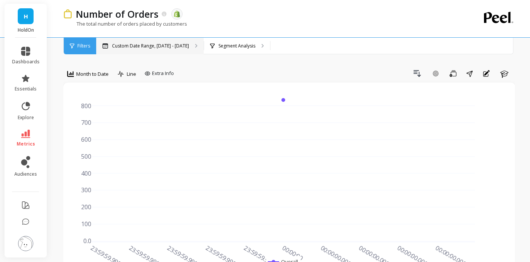
click at [163, 47] on p "Custom Date Range, [DATE] - [DATE]" at bounding box center [150, 46] width 77 height 6
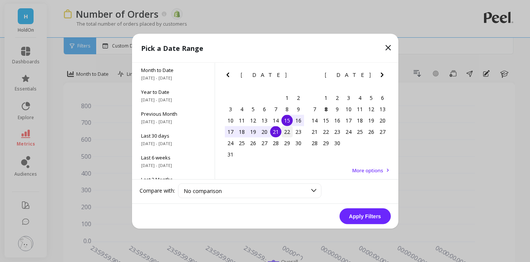
click at [288, 133] on div "22" at bounding box center [287, 131] width 11 height 11
click at [275, 145] on div "28" at bounding box center [275, 142] width 11 height 11
click at [365, 217] on button "Apply Filters" at bounding box center [365, 216] width 51 height 16
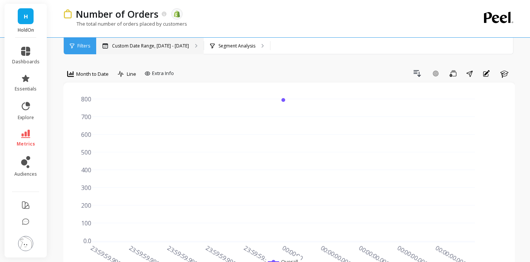
click at [167, 49] on div "Custom Date Range, Aug 22 - Aug 28" at bounding box center [150, 46] width 108 height 17
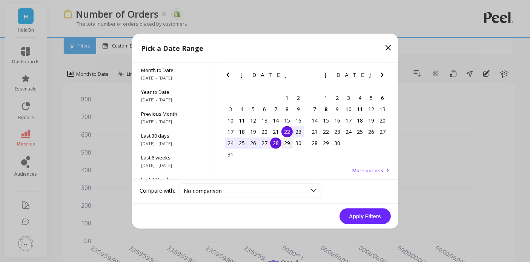
click at [288, 145] on div "29" at bounding box center [287, 142] width 11 height 11
drag, startPoint x: 229, startPoint y: 155, endPoint x: 259, endPoint y: 171, distance: 34.1
click at [229, 155] on div "31" at bounding box center [230, 154] width 11 height 11
click at [382, 219] on button "Apply Filters" at bounding box center [365, 216] width 51 height 16
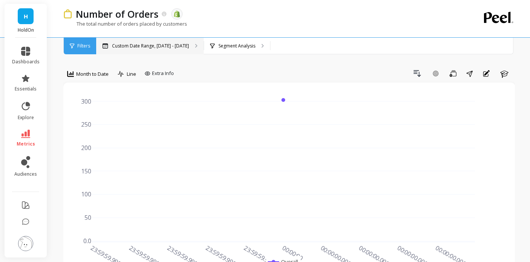
click at [146, 47] on p "Custom Date Range, Aug 29 - Aug 31" at bounding box center [150, 46] width 77 height 6
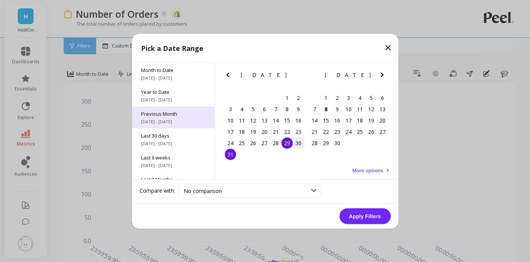
click at [162, 112] on span "Previous Month" at bounding box center [173, 113] width 65 height 7
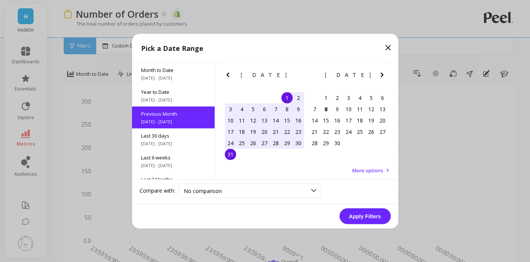
click at [365, 214] on button "Apply Filters" at bounding box center [365, 216] width 51 height 16
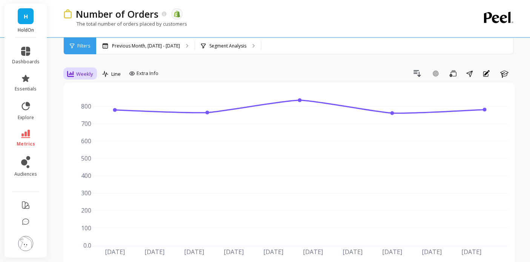
click at [77, 74] on span "Weekly" at bounding box center [84, 74] width 17 height 7
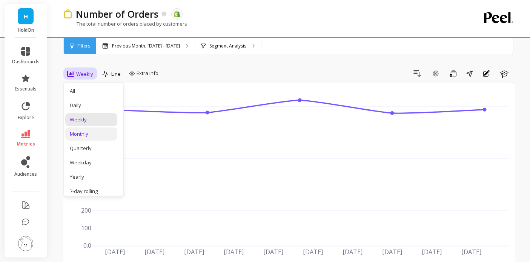
click at [94, 137] on div "Monthly" at bounding box center [91, 134] width 43 height 7
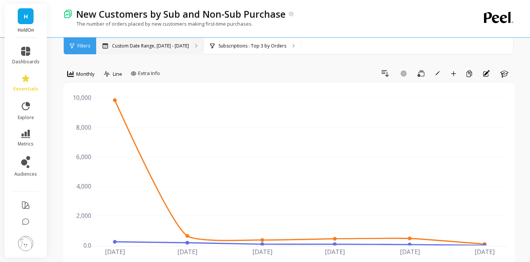
click at [152, 52] on div "Custom Date Range, [DATE] - [DATE]" at bounding box center [150, 46] width 108 height 17
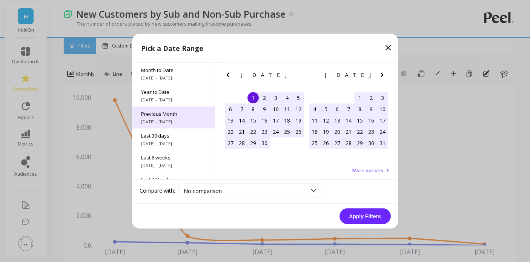
click at [172, 112] on span "Previous Month" at bounding box center [173, 113] width 65 height 7
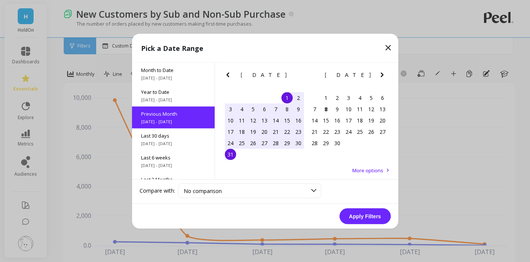
click at [358, 217] on button "Apply Filters" at bounding box center [365, 216] width 51 height 16
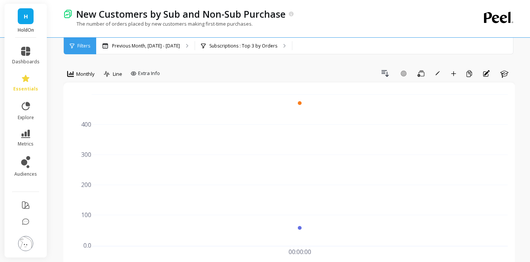
click at [279, 75] on div "Drill Down Add Goal Save Rename Add to Dashboard Create a Copy Annotations Learn" at bounding box center [339, 74] width 352 height 12
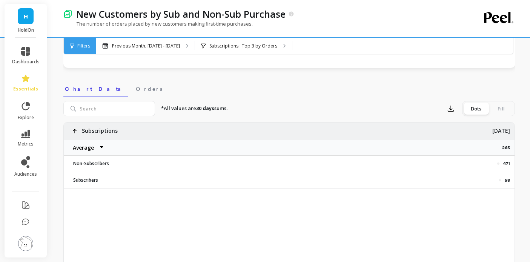
scroll to position [215, 0]
click at [85, 151] on select "Average Sum Max Min" at bounding box center [86, 148] width 45 height 15
select select "sum"
click at [154, 49] on div "Previous Month, Aug 1 - Aug 31" at bounding box center [145, 46] width 98 height 17
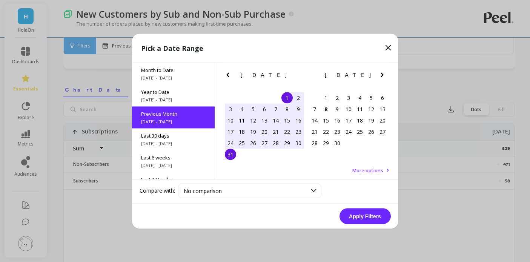
click at [285, 98] on div "1" at bounding box center [287, 97] width 11 height 11
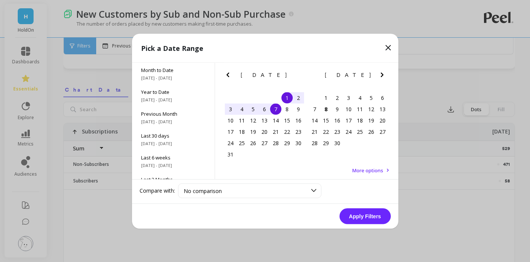
click at [275, 108] on div "7" at bounding box center [275, 108] width 11 height 11
click at [360, 215] on button "Apply Filters" at bounding box center [365, 216] width 51 height 16
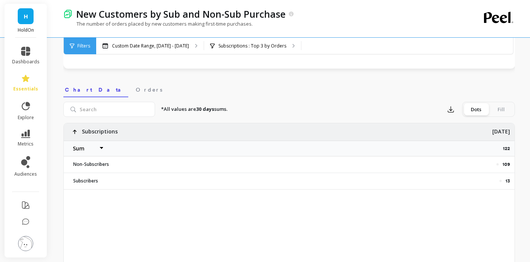
select select "sum"
click at [138, 43] on p "Custom Date Range, Aug 1 - Aug 7" at bounding box center [150, 46] width 77 height 6
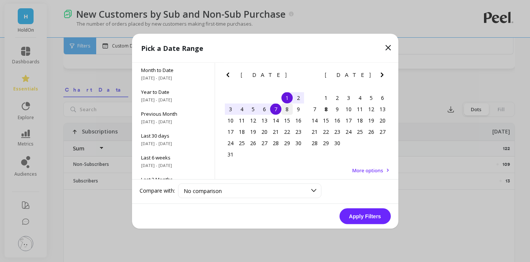
click at [287, 107] on div "8" at bounding box center [287, 108] width 11 height 11
click at [277, 120] on div "14" at bounding box center [275, 120] width 11 height 11
click at [364, 217] on button "Apply Filters" at bounding box center [365, 216] width 51 height 16
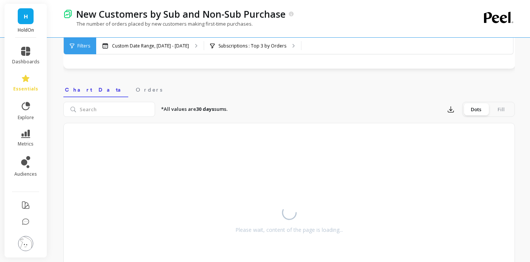
scroll to position [217, 0]
select select "sum"
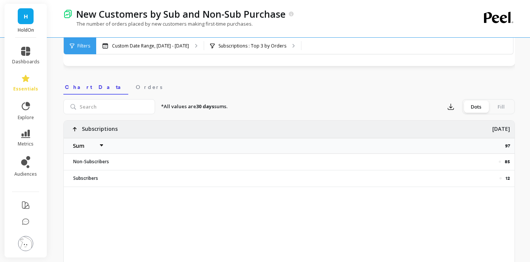
select select "sum"
click at [171, 48] on p "Custom Date Range, Aug 8 - Aug 14" at bounding box center [150, 46] width 77 height 6
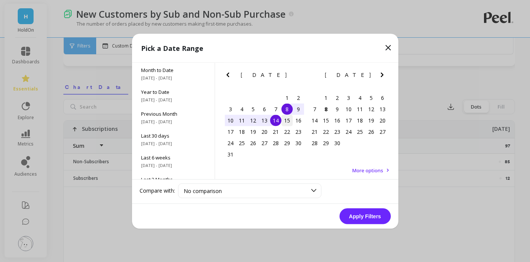
click at [286, 121] on div "15" at bounding box center [287, 120] width 11 height 11
click at [276, 132] on div "21" at bounding box center [275, 131] width 11 height 11
click at [362, 217] on button "Apply Filters" at bounding box center [365, 216] width 51 height 16
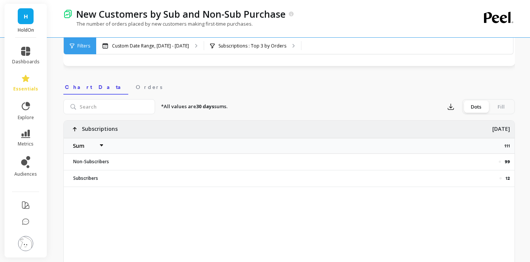
select select "sum"
click at [157, 51] on div "Custom Date Range, Aug 15 - Aug 21" at bounding box center [150, 46] width 108 height 17
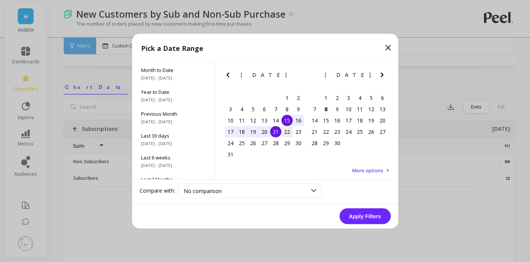
click at [287, 133] on div "22" at bounding box center [287, 131] width 11 height 11
drag, startPoint x: 273, startPoint y: 143, endPoint x: 325, endPoint y: 179, distance: 63.2
click at [273, 143] on div "28" at bounding box center [275, 142] width 11 height 11
click at [372, 213] on button "Apply Filters" at bounding box center [365, 216] width 51 height 16
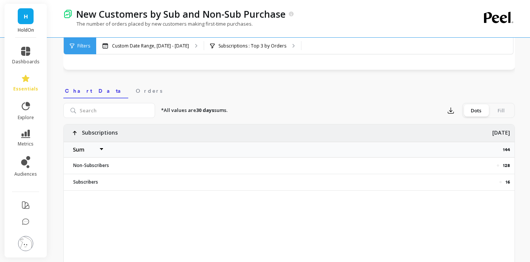
select select "sum"
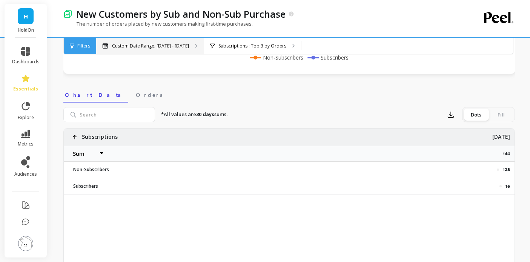
click at [150, 50] on div "Custom Date Range, Aug 22 - Aug 28" at bounding box center [150, 46] width 108 height 17
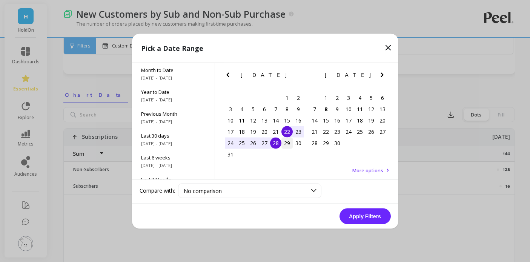
click at [288, 145] on div "29" at bounding box center [287, 142] width 11 height 11
click at [229, 157] on div "31" at bounding box center [230, 154] width 11 height 11
click at [375, 218] on button "Apply Filters" at bounding box center [365, 216] width 51 height 16
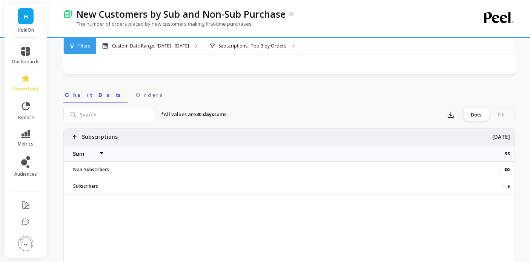
select select "sum"
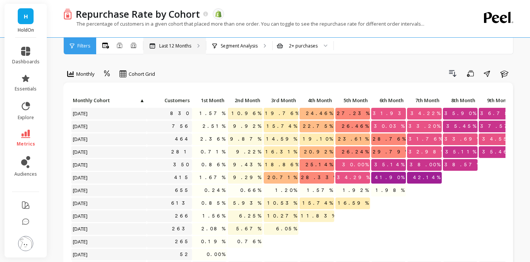
click at [182, 42] on div "Last 12 Months" at bounding box center [174, 46] width 63 height 17
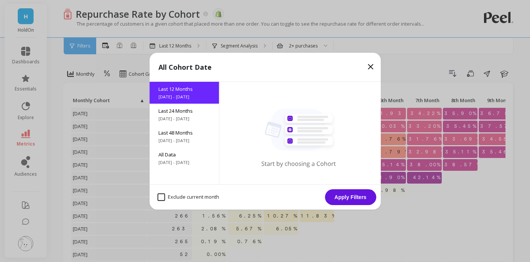
drag, startPoint x: 186, startPoint y: 160, endPoint x: 207, endPoint y: 170, distance: 23.6
click at [188, 161] on span "[DATE] - [DATE]" at bounding box center [183, 163] width 51 height 6
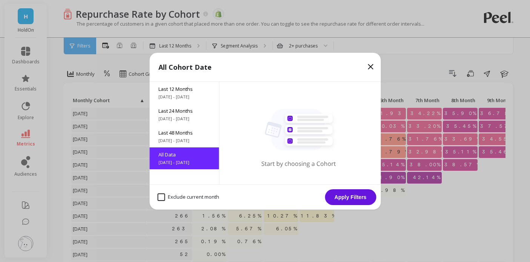
click at [354, 199] on button "Apply Filters" at bounding box center [350, 197] width 51 height 16
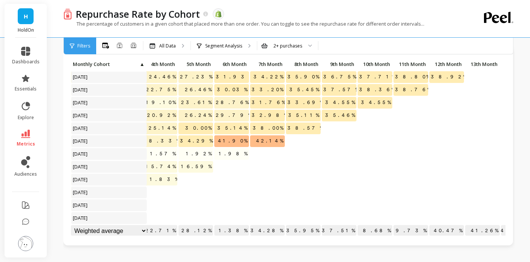
scroll to position [37, 0]
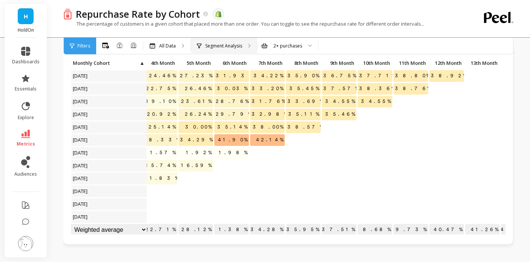
click at [233, 48] on p "Segment Analysis" at bounding box center [223, 46] width 37 height 6
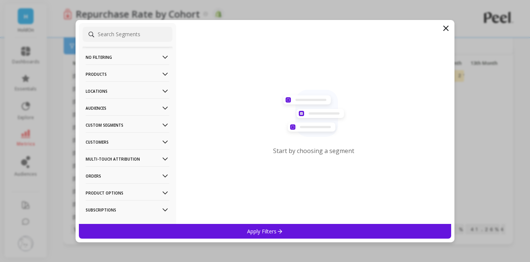
click at [122, 35] on input at bounding box center [128, 34] width 90 height 15
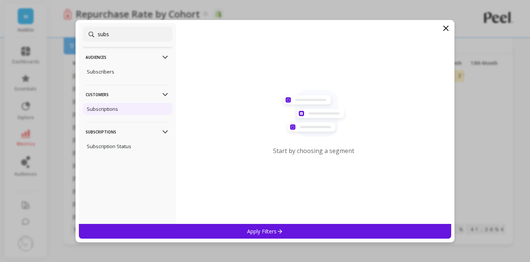
type input "subs"
click at [114, 109] on p "Subscriptions" at bounding box center [102, 109] width 31 height 7
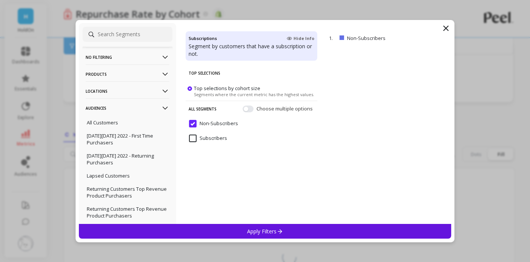
click at [259, 227] on div "Apply Filters" at bounding box center [265, 231] width 373 height 15
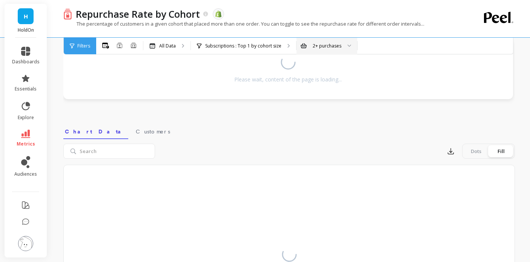
click at [319, 48] on div "2+ purchases" at bounding box center [327, 45] width 29 height 7
click at [407, 48] on div "All Months Single Cohort Combined Cohorts All Data Subscriptions : Top 1 by coh…" at bounding box center [320, 46] width 449 height 17
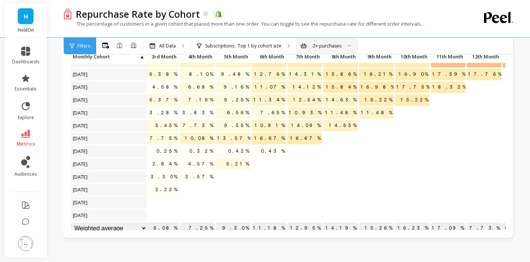
scroll to position [372, 120]
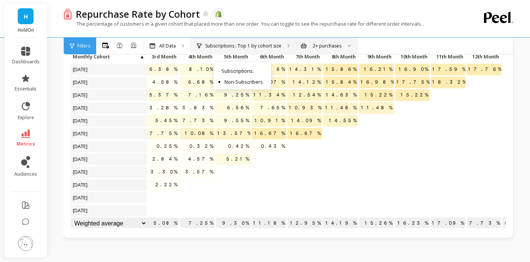
click at [254, 49] on p "Subscriptions : Top 1 by cohort size" at bounding box center [243, 46] width 76 height 6
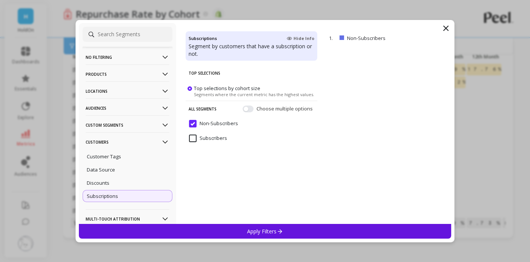
click at [194, 135] on input "Subscribers" at bounding box center [208, 139] width 38 height 8
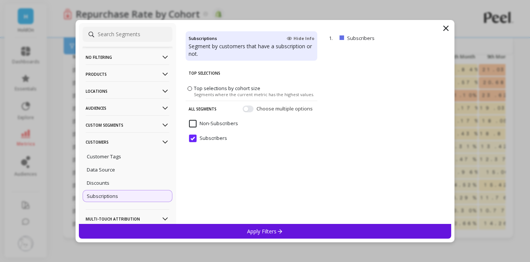
click at [282, 233] on icon at bounding box center [280, 231] width 6 height 6
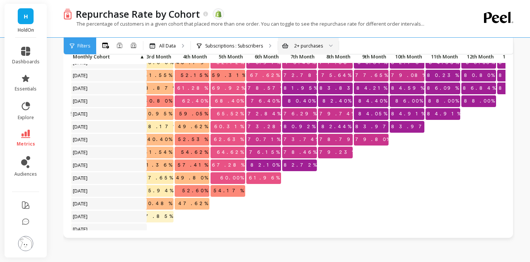
scroll to position [372, 125]
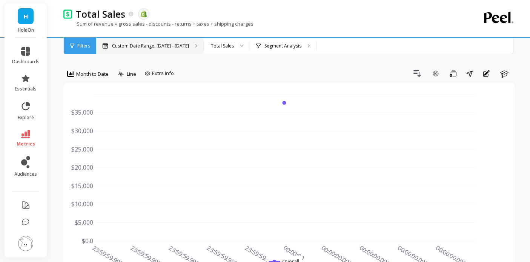
click at [171, 47] on p "Custom Date Range, [DATE] - [DATE]" at bounding box center [150, 46] width 77 height 6
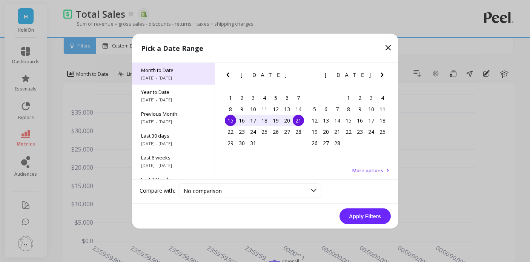
click at [163, 79] on span "[DATE] - [DATE]" at bounding box center [173, 78] width 65 height 6
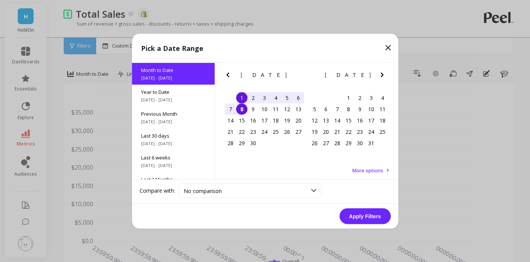
click at [244, 98] on div "1" at bounding box center [241, 97] width 11 height 11
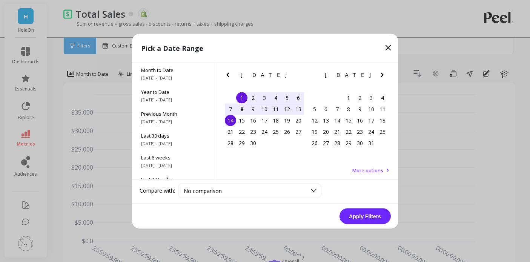
click at [228, 117] on div "14" at bounding box center [230, 120] width 11 height 11
click at [242, 95] on div "1" at bounding box center [241, 97] width 11 height 11
click at [231, 107] on div "7" at bounding box center [230, 108] width 11 height 11
click at [372, 218] on button "Apply Filters" at bounding box center [365, 216] width 51 height 16
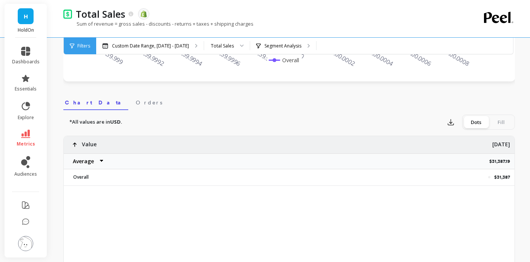
scroll to position [201, 0]
click at [79, 162] on select "Average Sum [PERSON_NAME]" at bounding box center [86, 162] width 45 height 15
select select "sum"
click at [502, 161] on p "$31,387.19" at bounding box center [501, 162] width 25 height 6
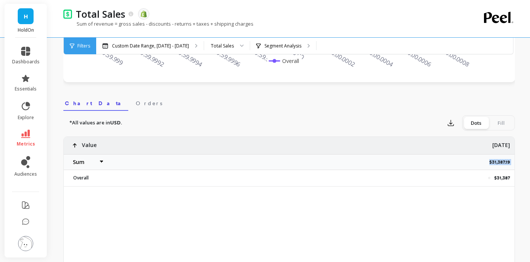
click at [502, 161] on p "$31,387.19" at bounding box center [501, 162] width 25 height 6
copy p "$31,387.19"
click at [281, 50] on div "Segment Analysis" at bounding box center [283, 46] width 66 height 17
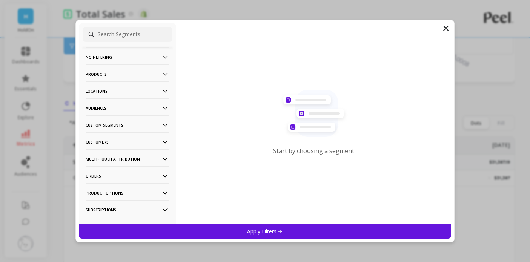
click at [107, 31] on input at bounding box center [128, 34] width 90 height 15
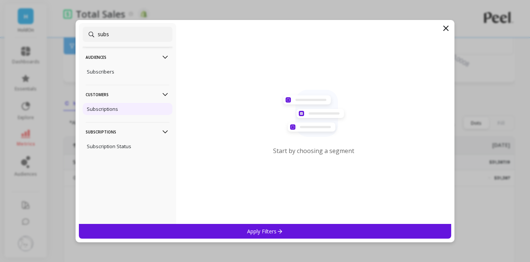
type input "subs"
click at [112, 112] on p "Subscriptions" at bounding box center [102, 109] width 31 height 7
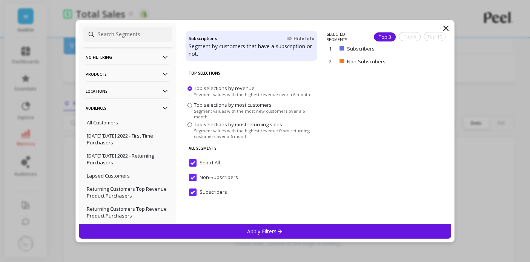
click at [257, 232] on p "Apply Filters" at bounding box center [265, 231] width 36 height 7
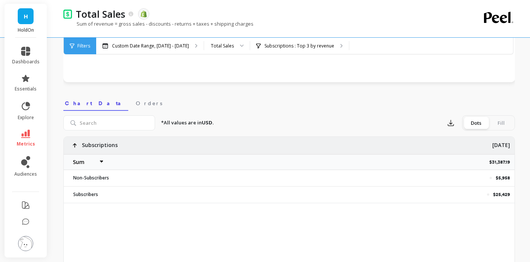
select select "sum"
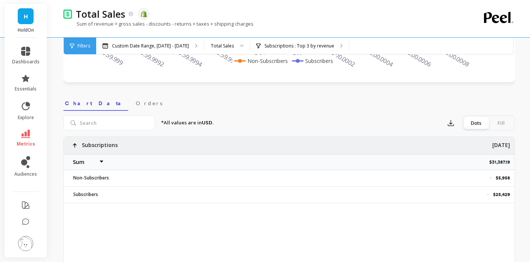
click at [504, 178] on p "$5,958" at bounding box center [503, 178] width 14 height 6
copy p "$5,958"
click at [497, 192] on p "$25,429" at bounding box center [501, 195] width 17 height 6
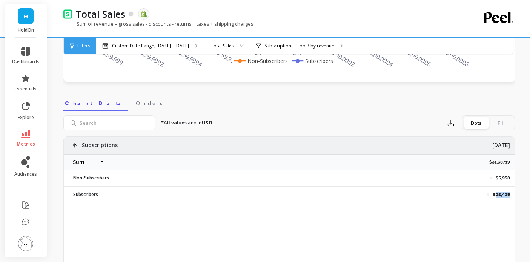
click at [497, 192] on p "$25,429" at bounding box center [501, 195] width 17 height 6
copy div "$25,429"
click at [23, 136] on icon at bounding box center [25, 134] width 9 height 8
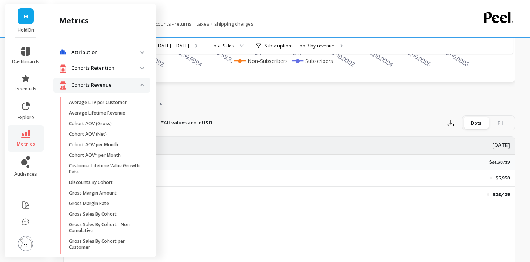
scroll to position [680, 0]
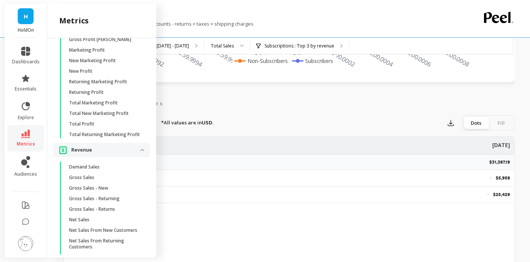
click at [89, 175] on p "Gross Sales" at bounding box center [81, 178] width 25 height 6
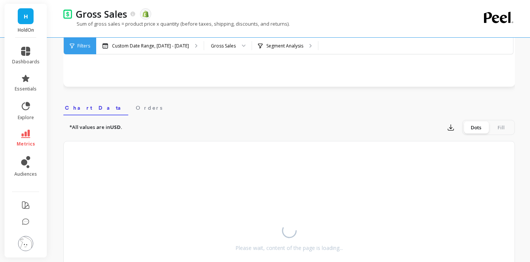
select select "sum"
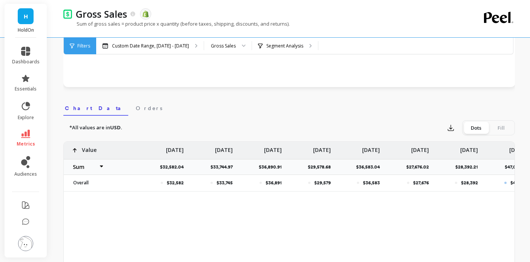
select select "sum"
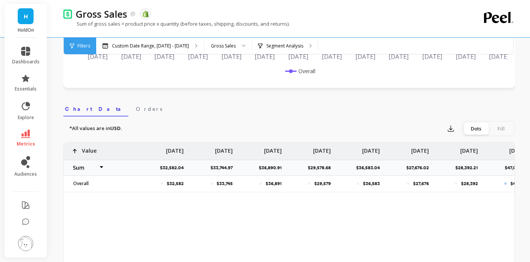
select select "sum"
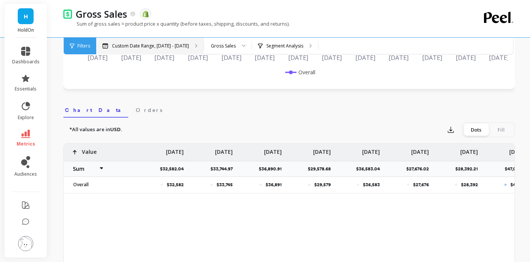
scroll to position [194, 0]
click at [144, 42] on div "Custom Date Range, [DATE] - [DATE]" at bounding box center [150, 46] width 108 height 17
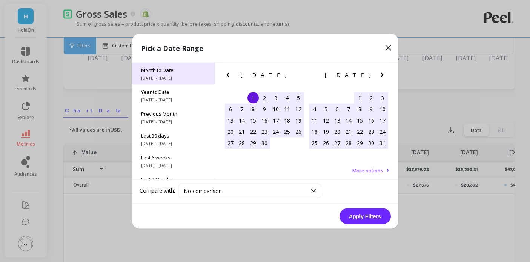
click at [158, 77] on span "[DATE] - [DATE]" at bounding box center [173, 78] width 65 height 6
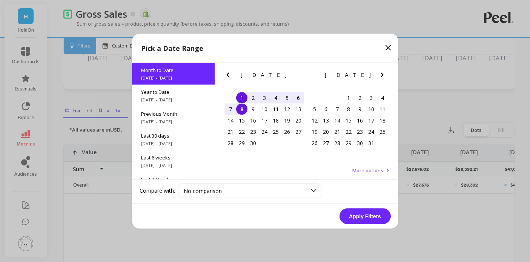
click at [240, 97] on div "1" at bounding box center [241, 97] width 11 height 11
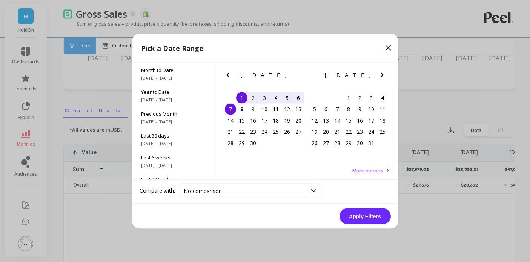
click at [231, 114] on div "7" at bounding box center [230, 108] width 11 height 11
click at [352, 215] on button "Apply Filters" at bounding box center [365, 216] width 51 height 16
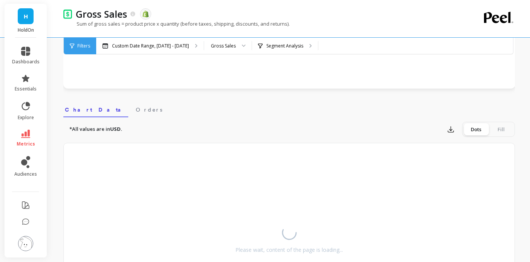
select select "sum"
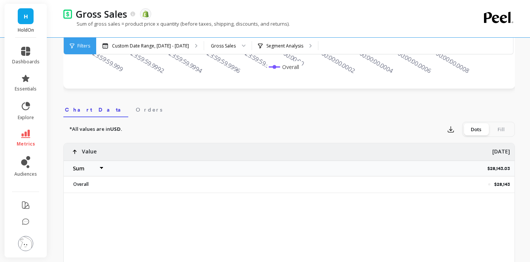
scroll to position [195, 0]
click at [497, 167] on p "$28,143.03" at bounding box center [501, 168] width 27 height 6
click at [499, 167] on p "$28,143.03" at bounding box center [501, 168] width 27 height 6
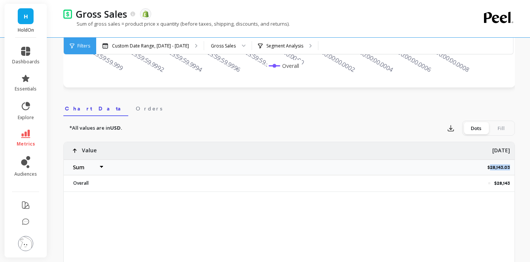
click at [499, 167] on p "$28,143.03" at bounding box center [501, 168] width 27 height 6
copy p "$28,143.03"
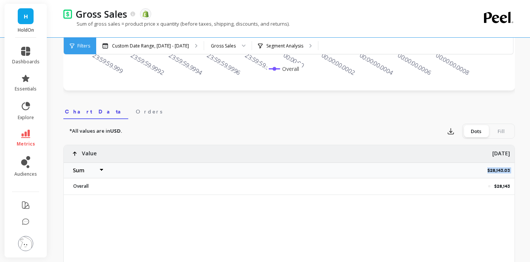
scroll to position [192, 0]
